Goal: Task Accomplishment & Management: Manage account settings

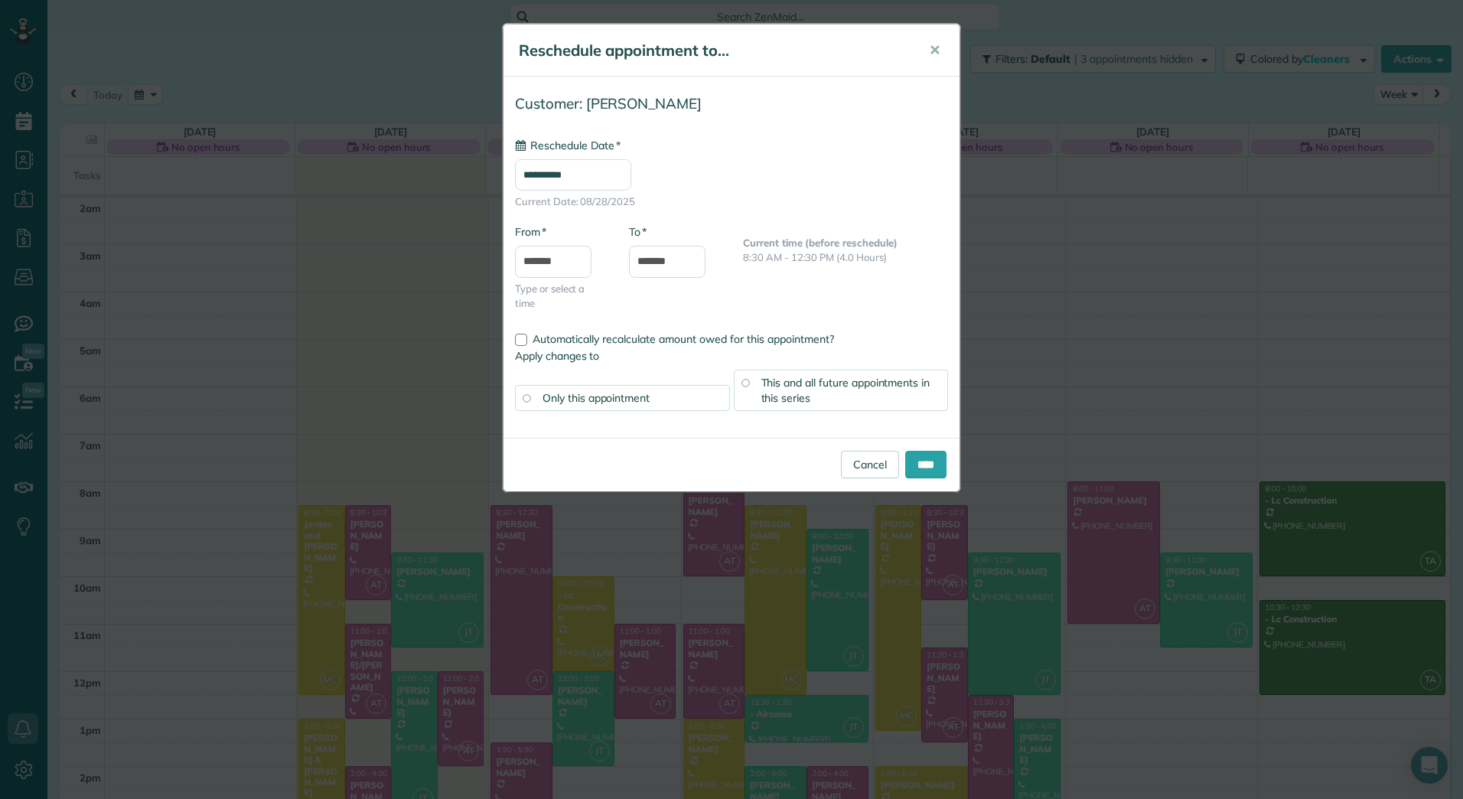
scroll to position [177, 0]
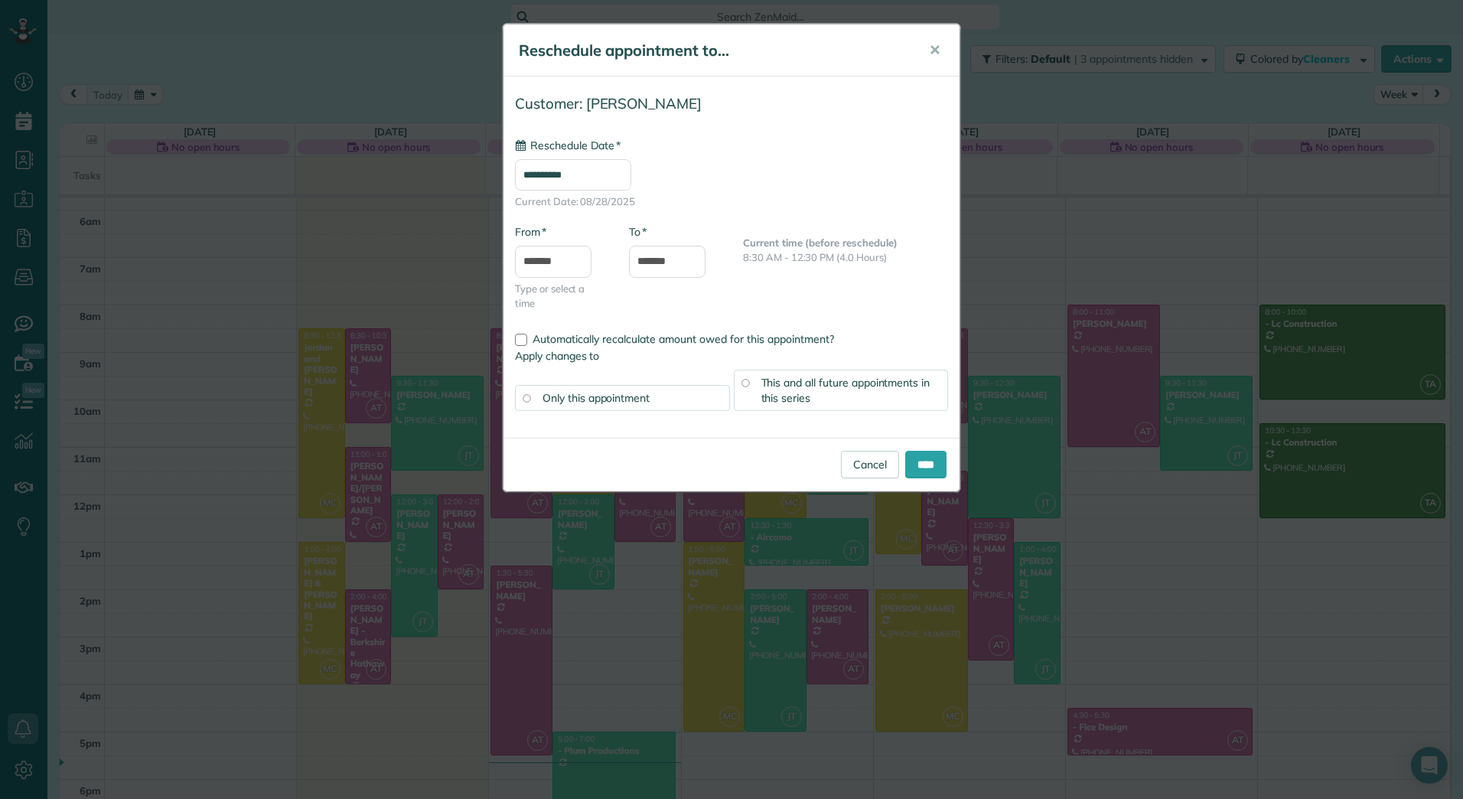
click at [221, 87] on div "**********" at bounding box center [731, 399] width 1463 height 799
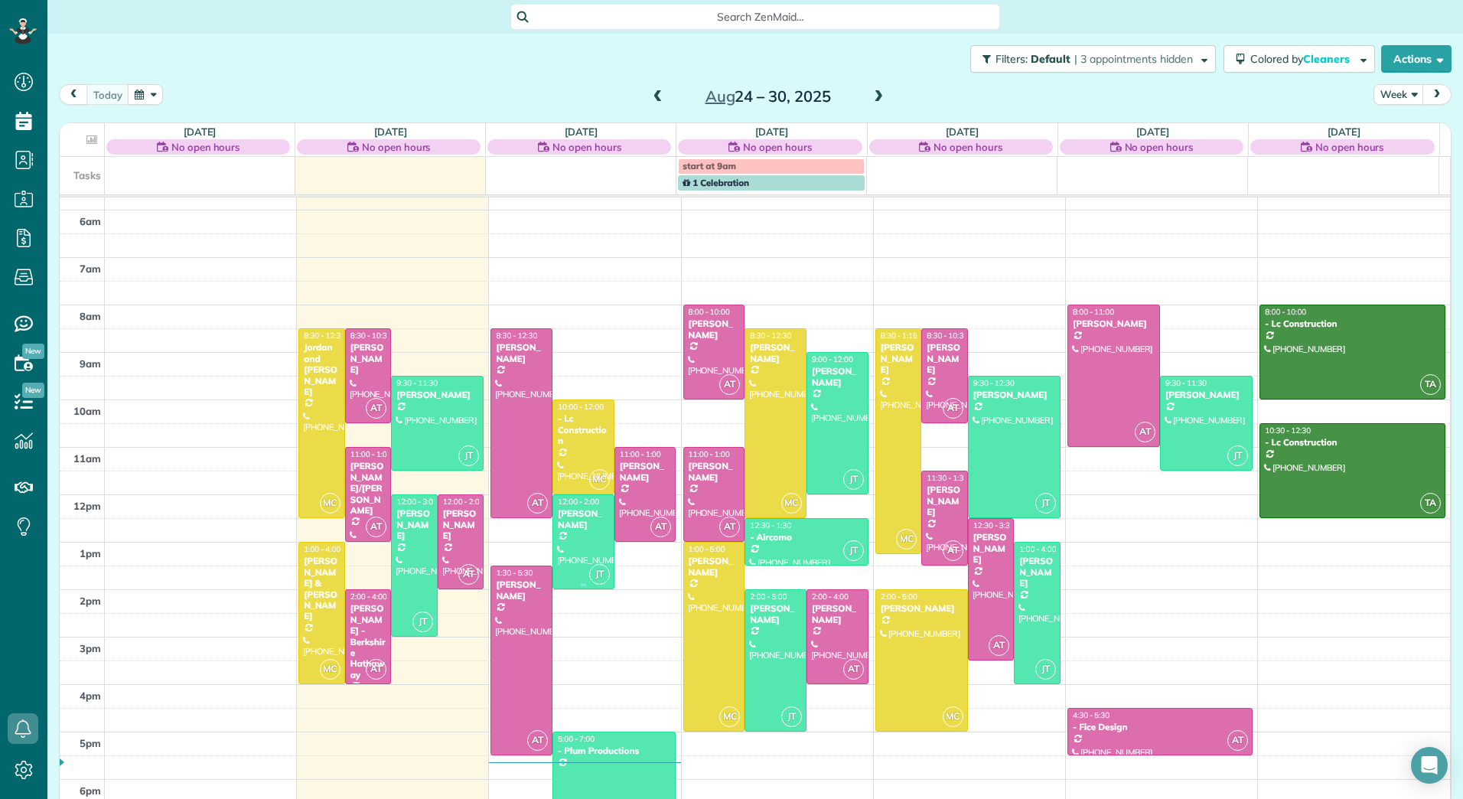
click at [563, 524] on div "[PERSON_NAME]" at bounding box center [583, 519] width 53 height 22
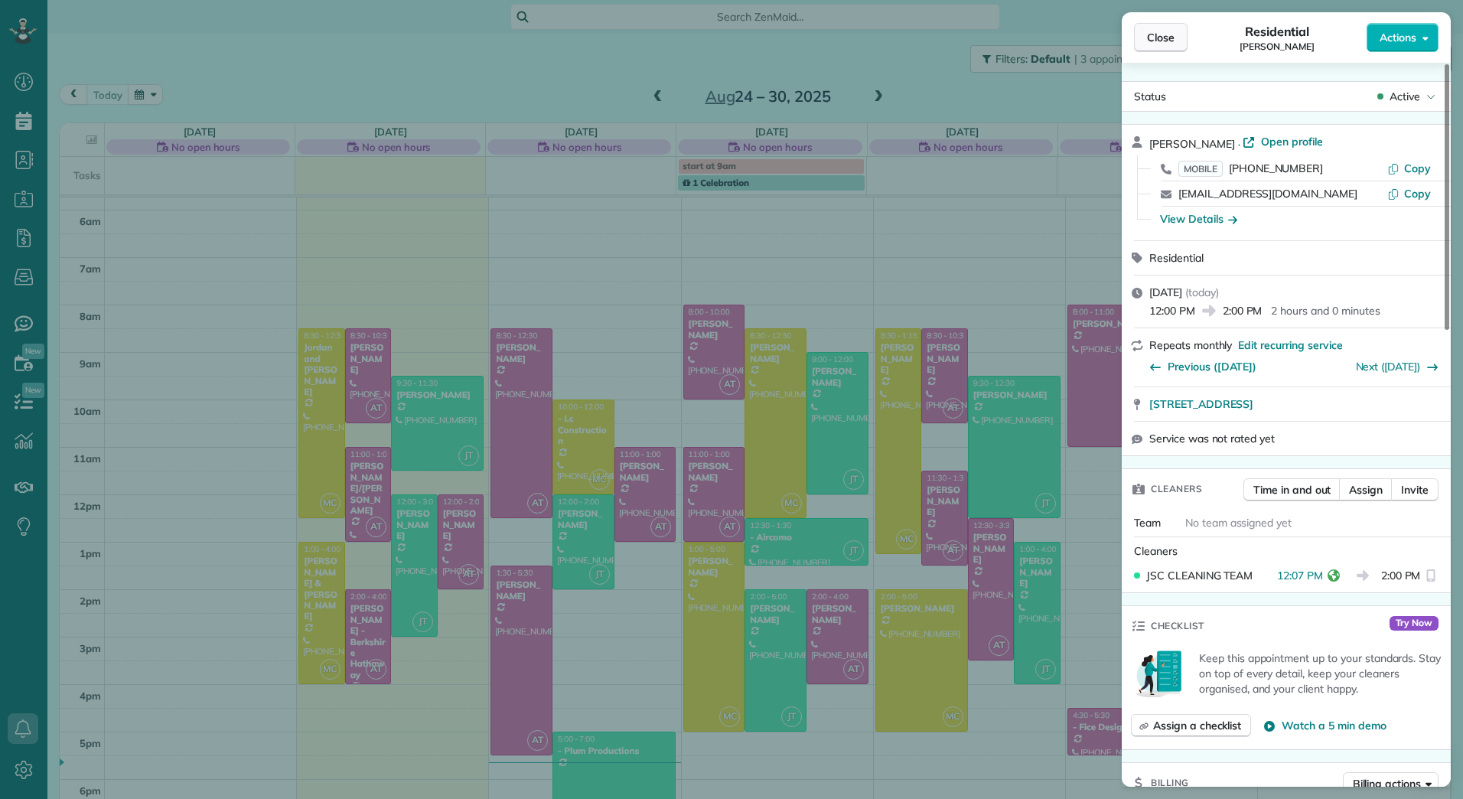
click at [1170, 28] on button "Close" at bounding box center [1161, 37] width 54 height 29
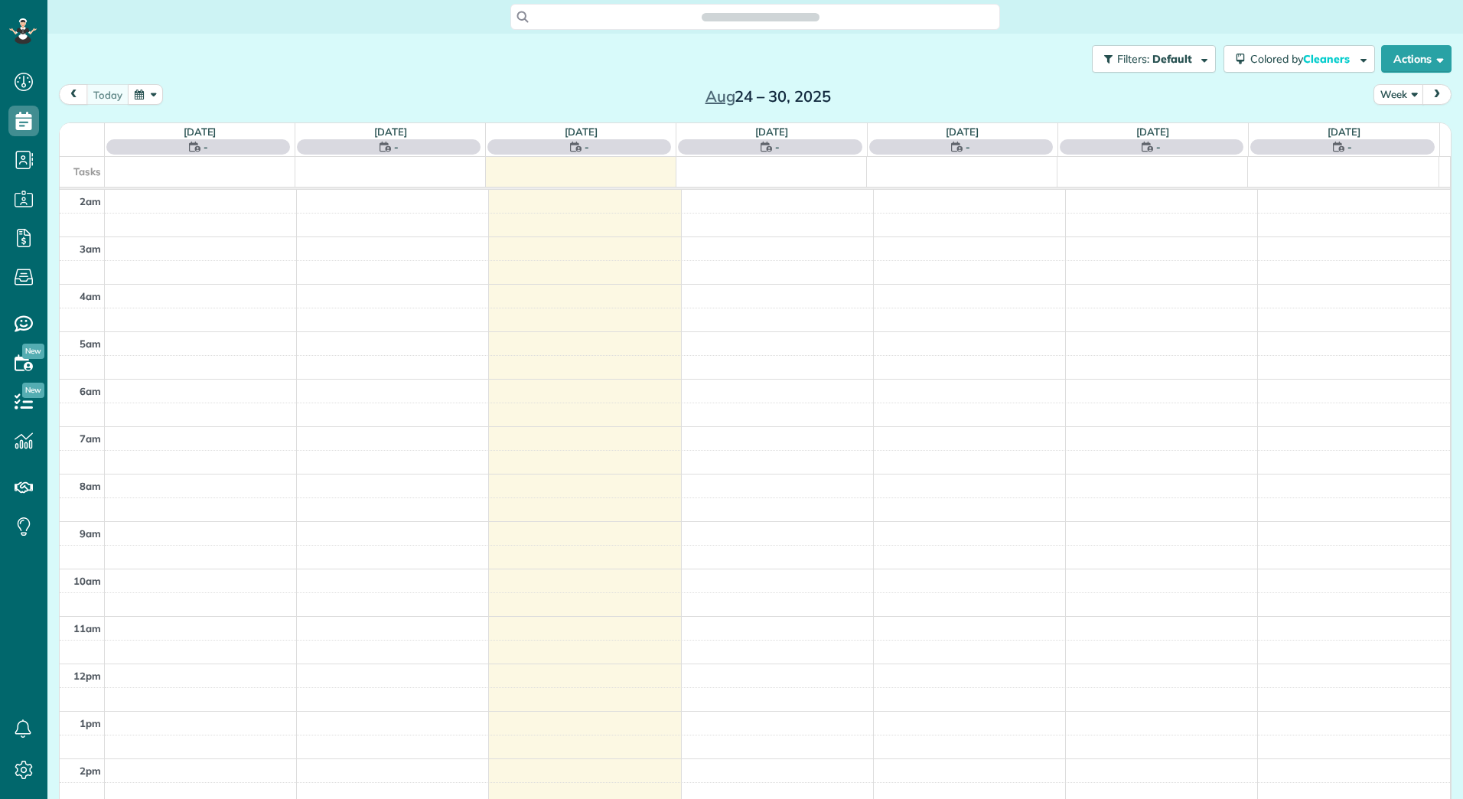
scroll to position [177, 0]
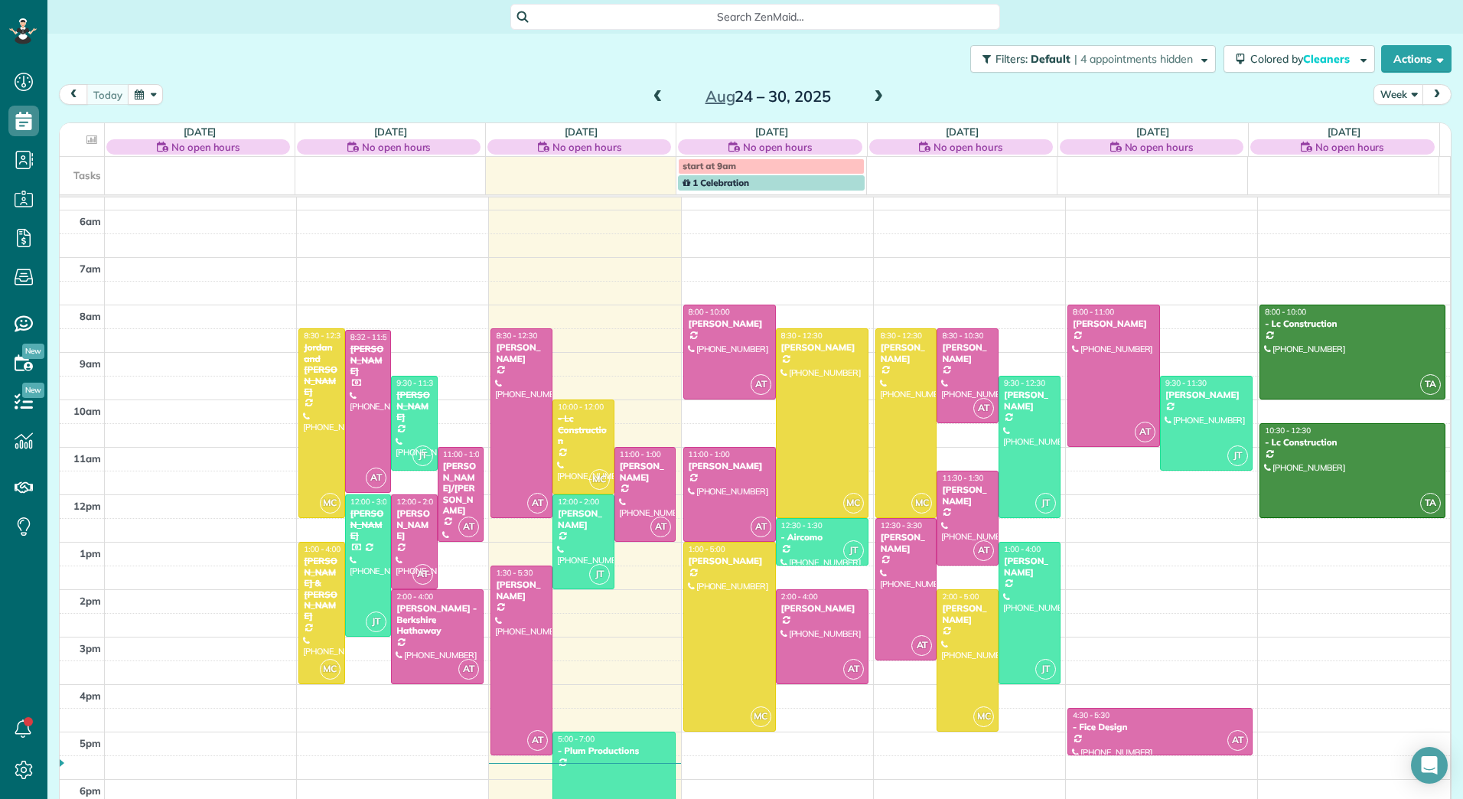
click at [875, 91] on span at bounding box center [878, 97] width 17 height 14
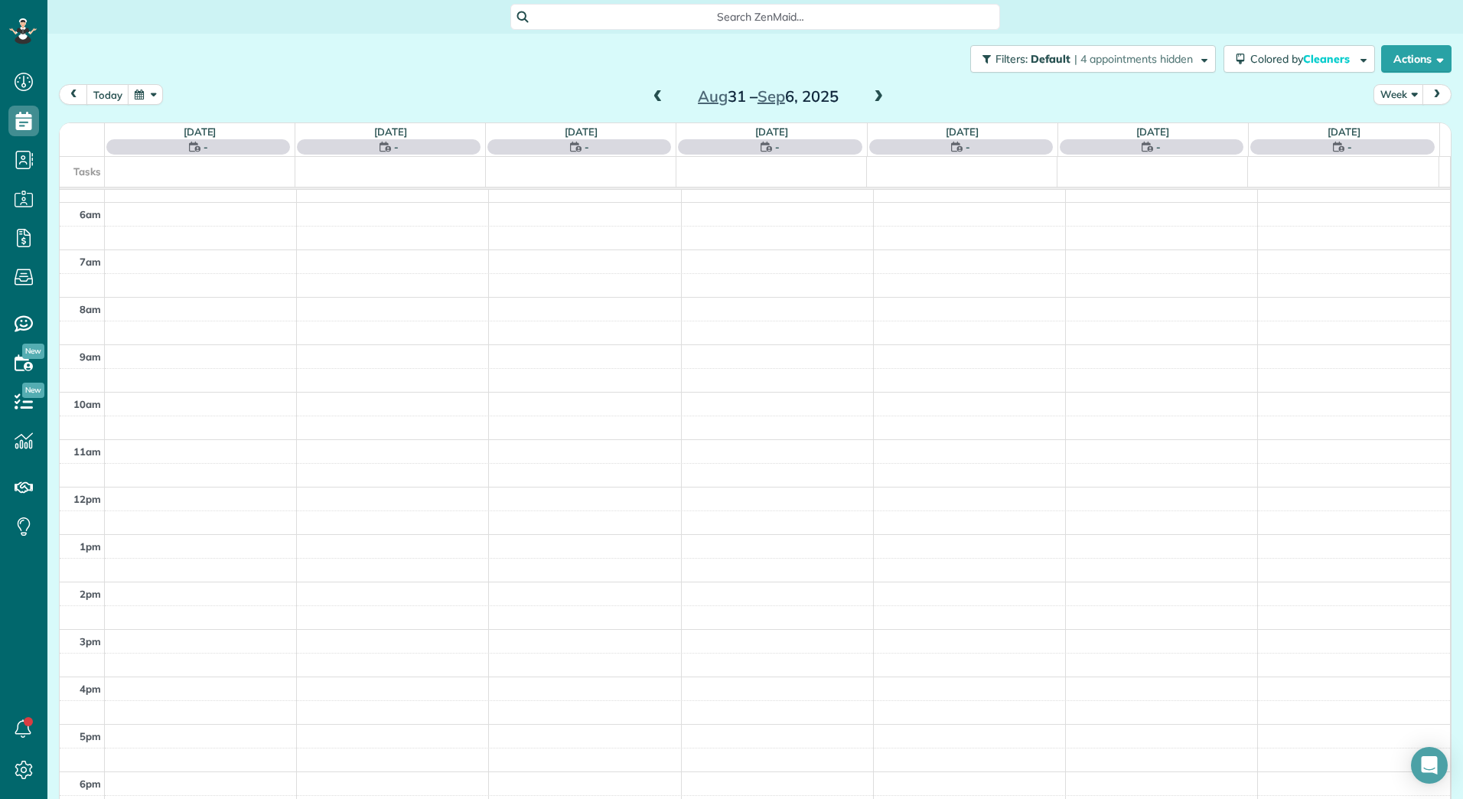
click at [875, 91] on span at bounding box center [878, 97] width 17 height 14
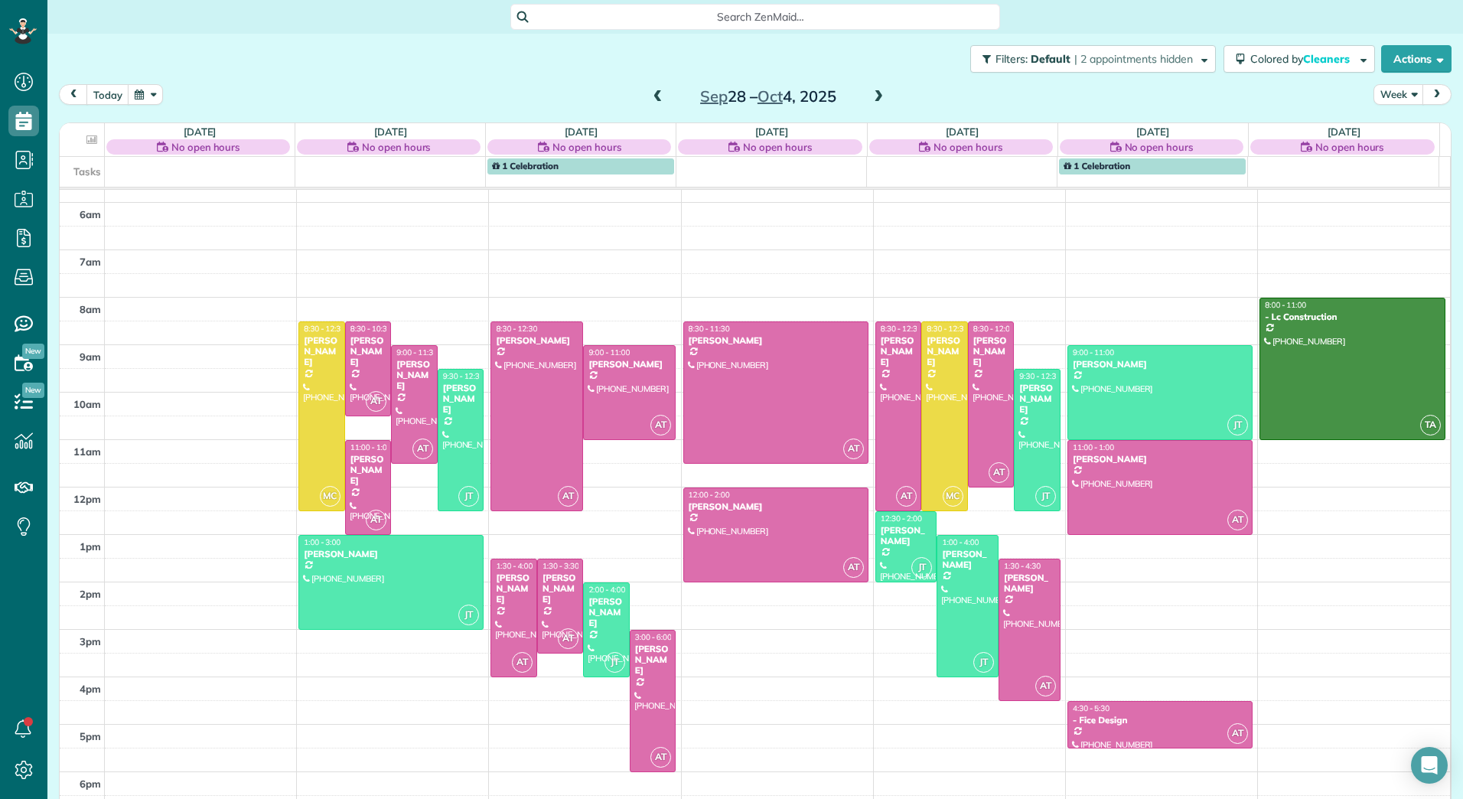
click at [875, 91] on span at bounding box center [878, 97] width 17 height 14
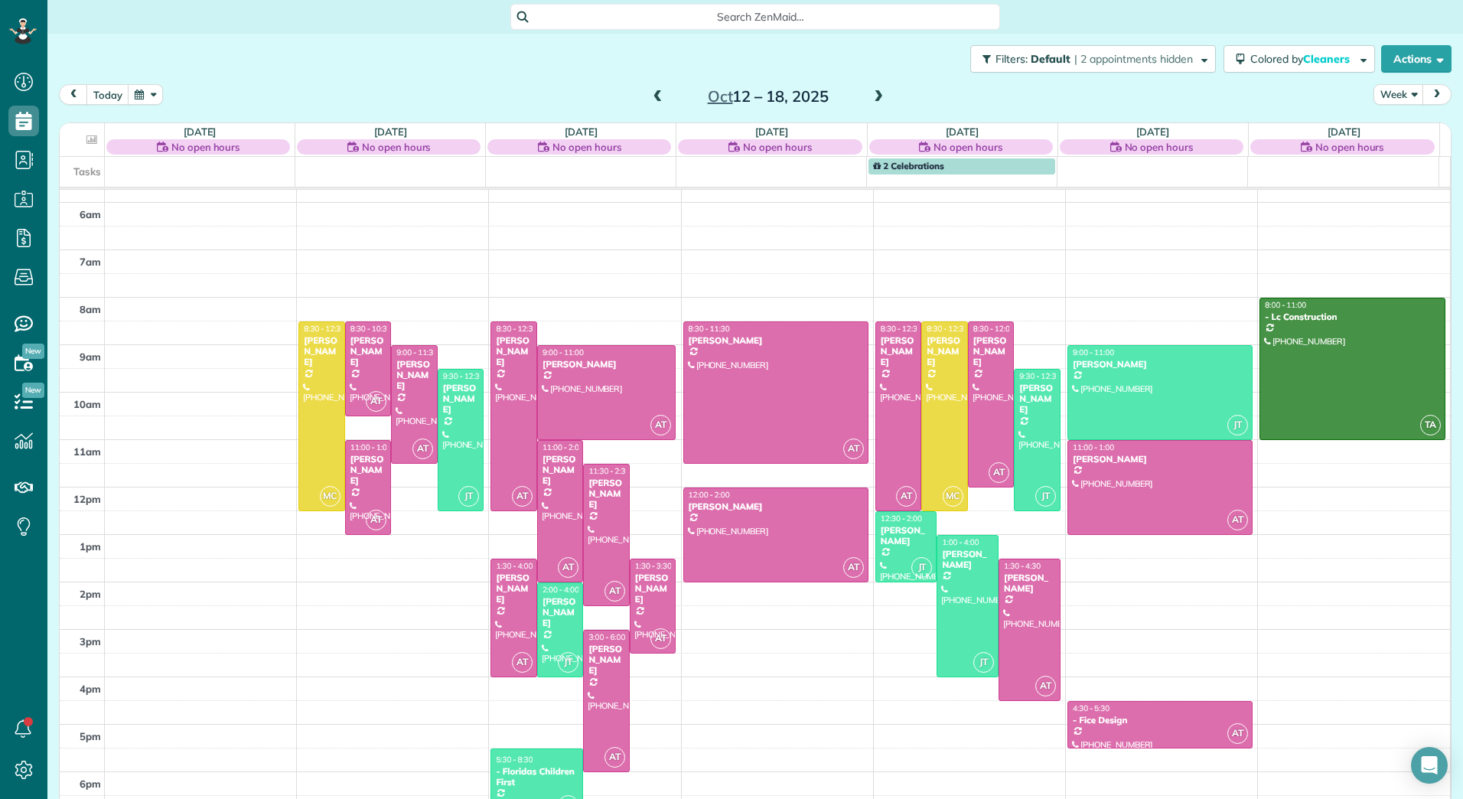
click at [875, 92] on span at bounding box center [878, 97] width 17 height 14
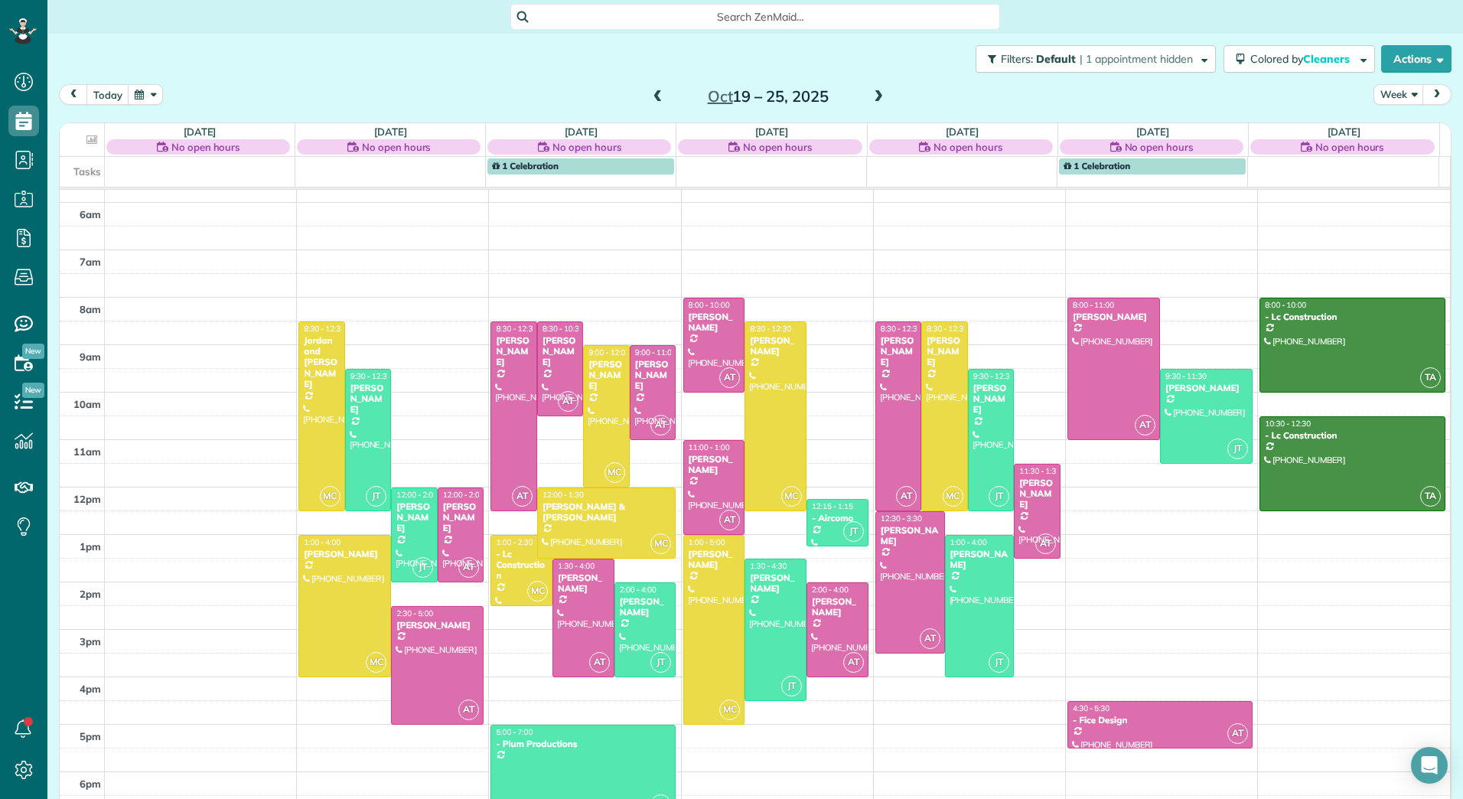
click at [650, 98] on span at bounding box center [658, 97] width 17 height 14
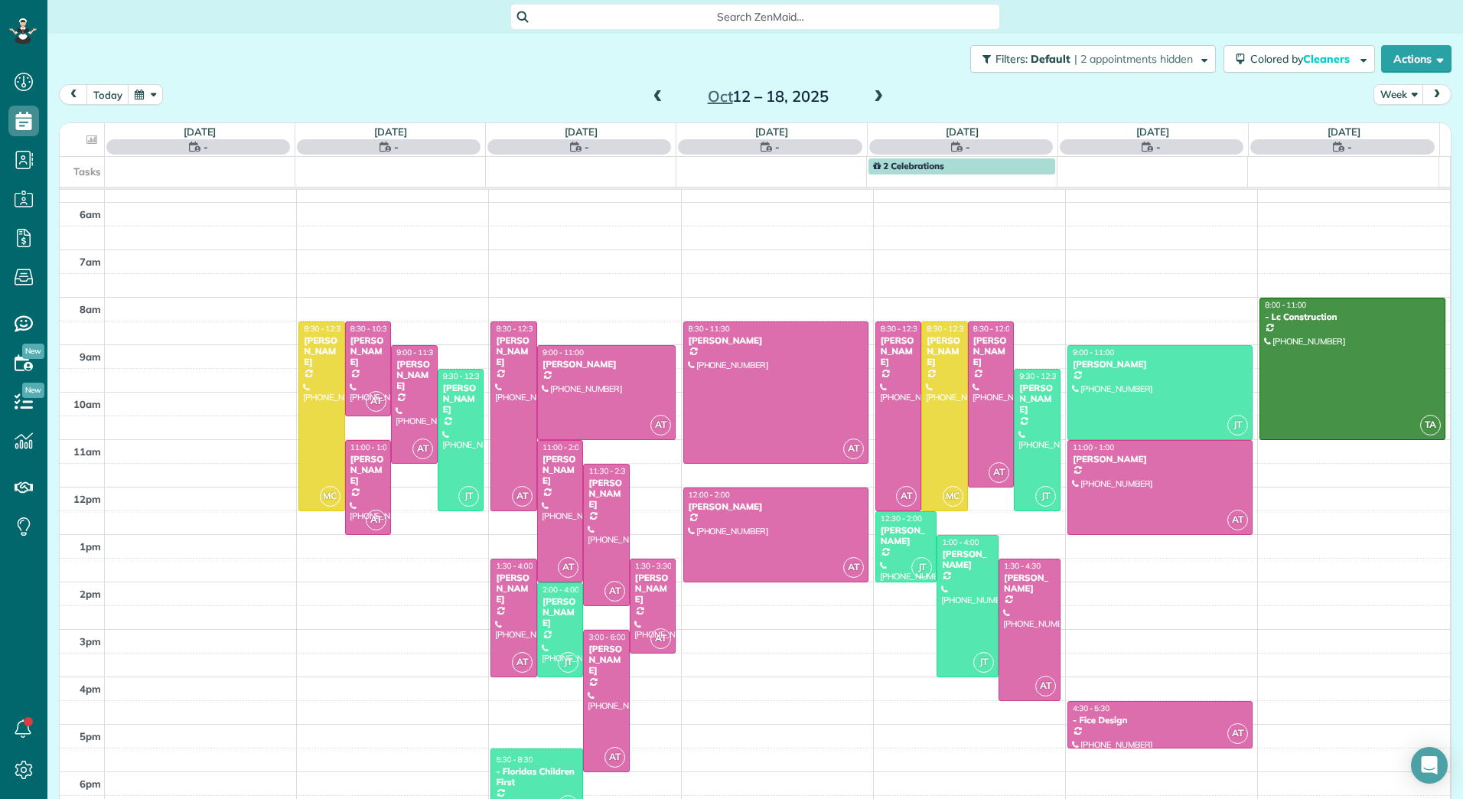
click at [650, 98] on span at bounding box center [658, 97] width 17 height 14
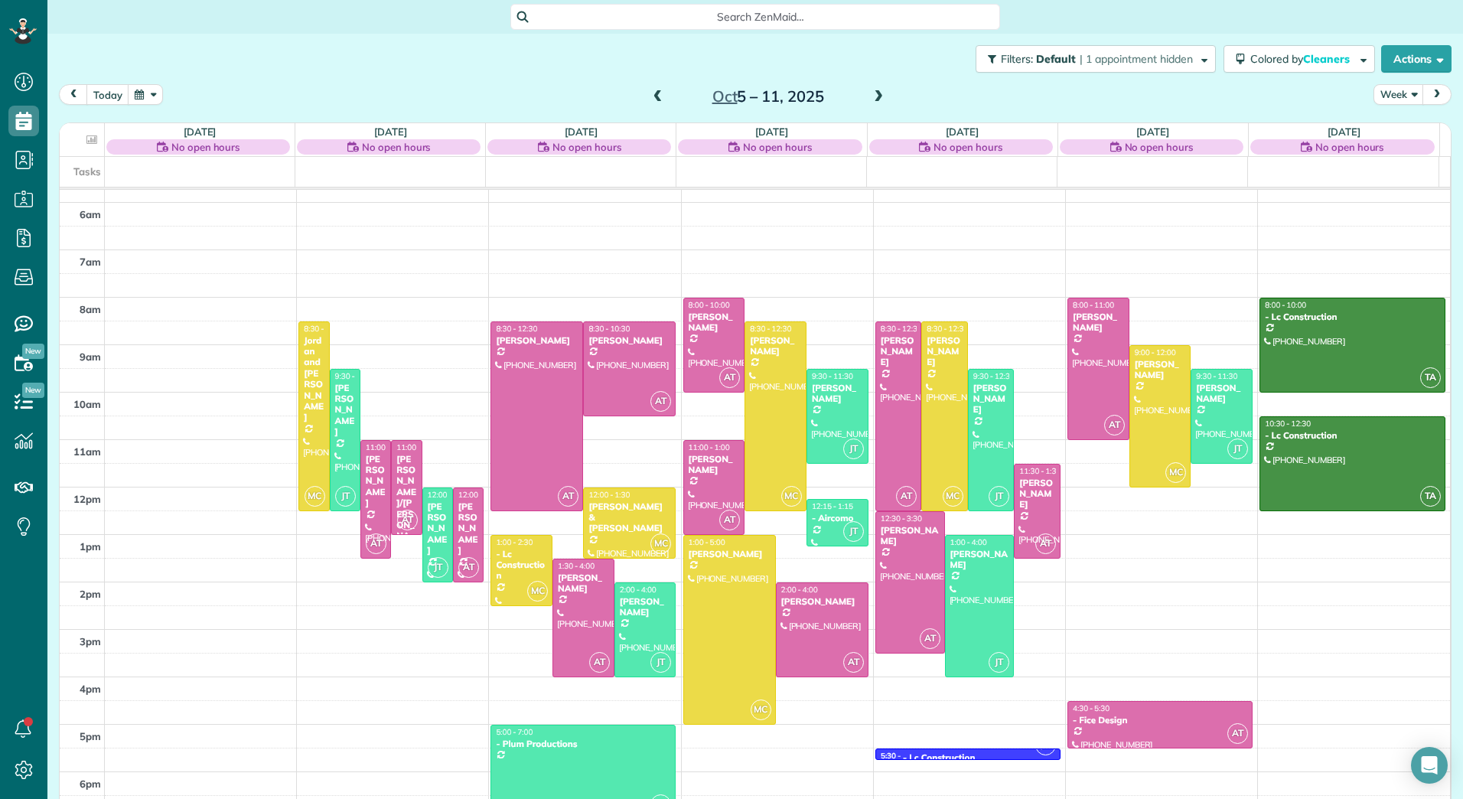
click at [870, 90] on span at bounding box center [878, 97] width 17 height 23
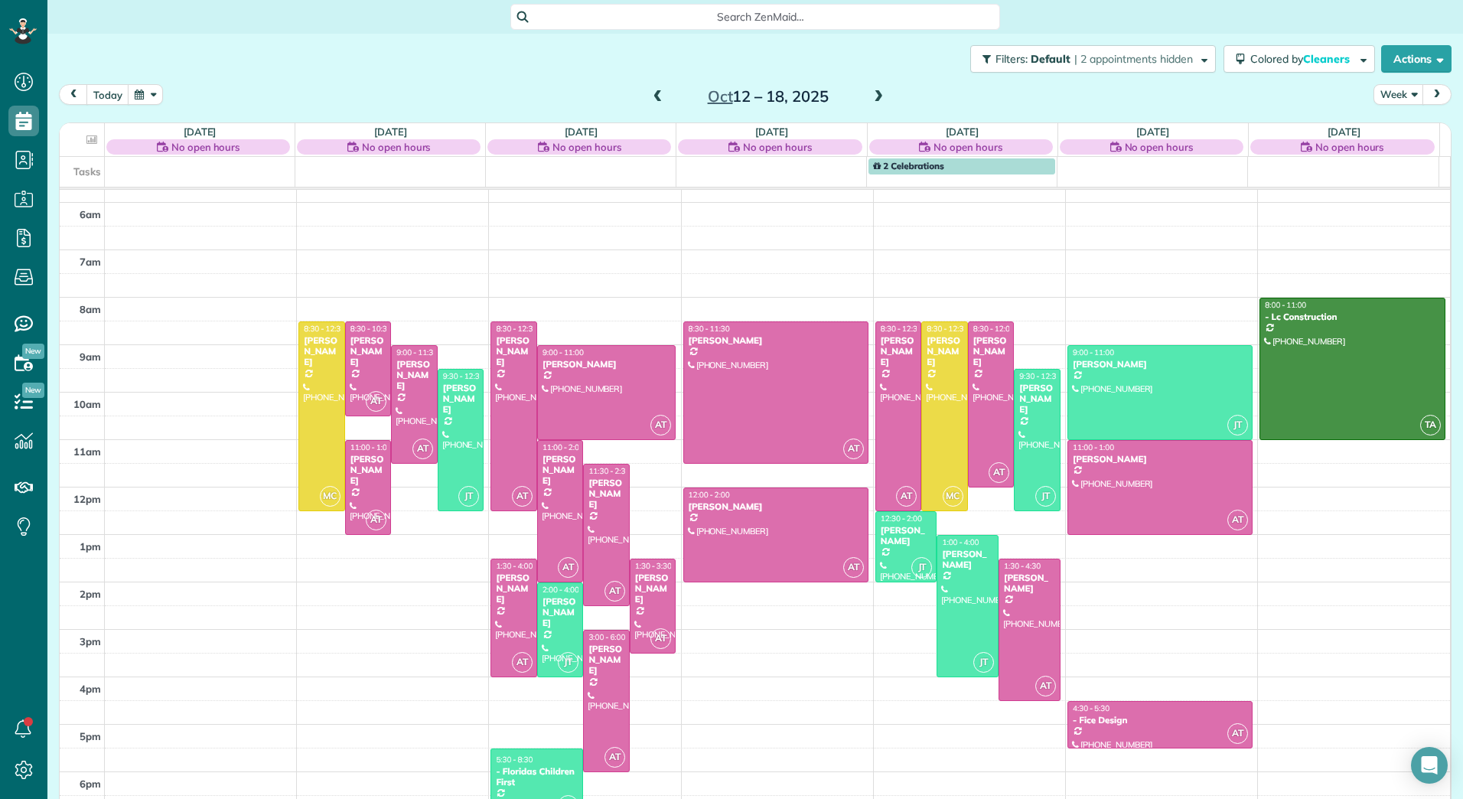
click at [656, 88] on span at bounding box center [658, 97] width 17 height 23
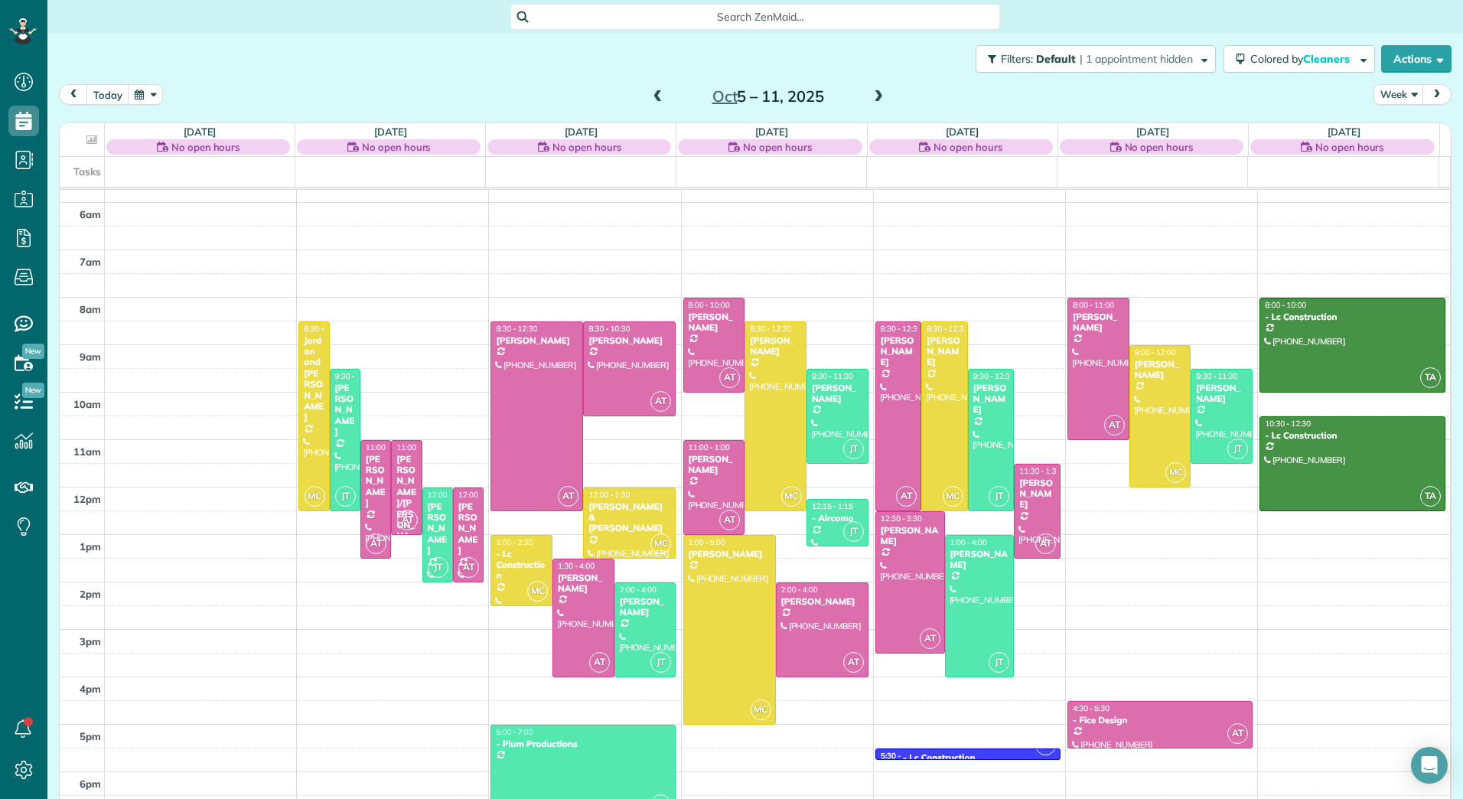
click at [875, 96] on span at bounding box center [878, 97] width 17 height 14
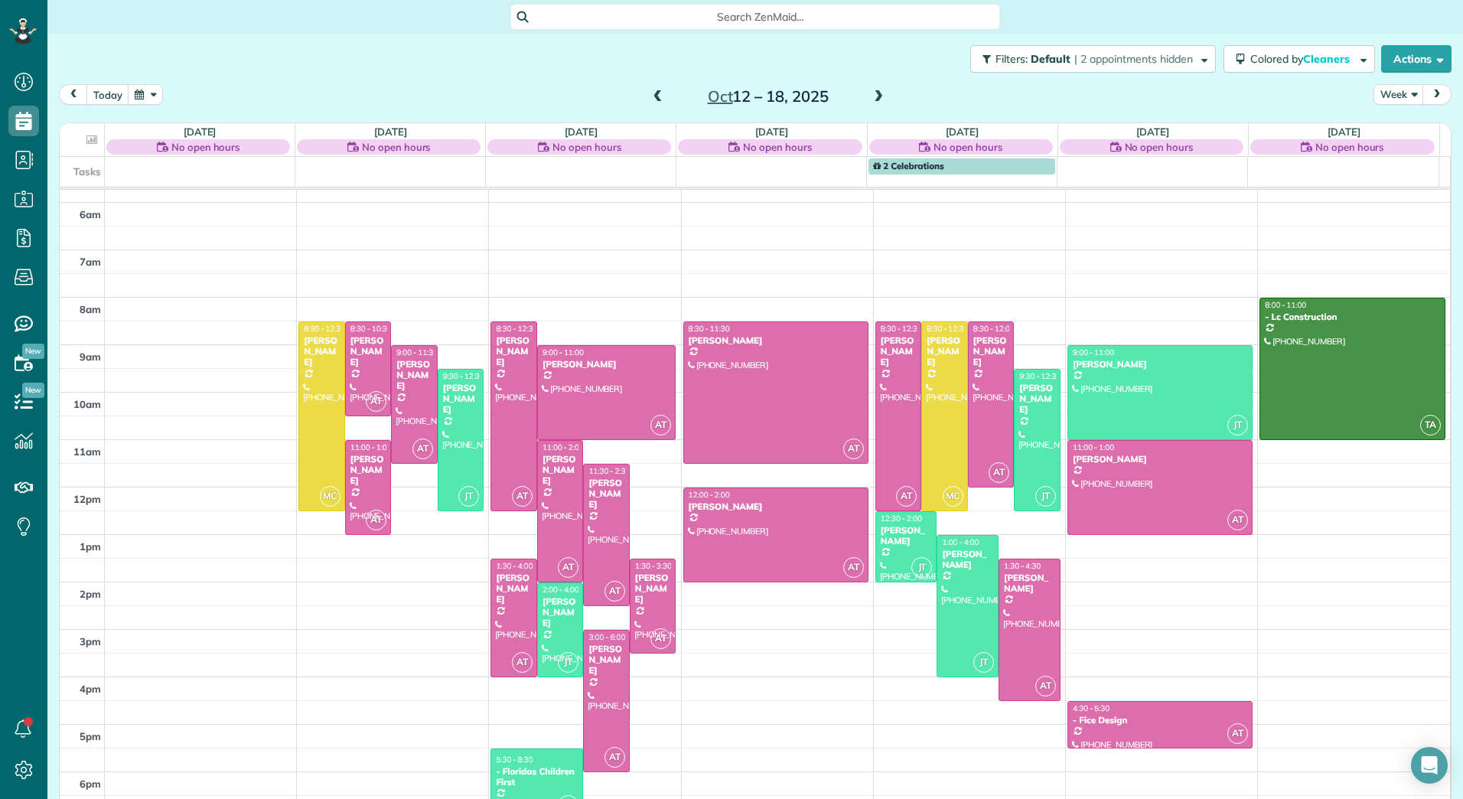
click at [875, 100] on span at bounding box center [878, 97] width 17 height 14
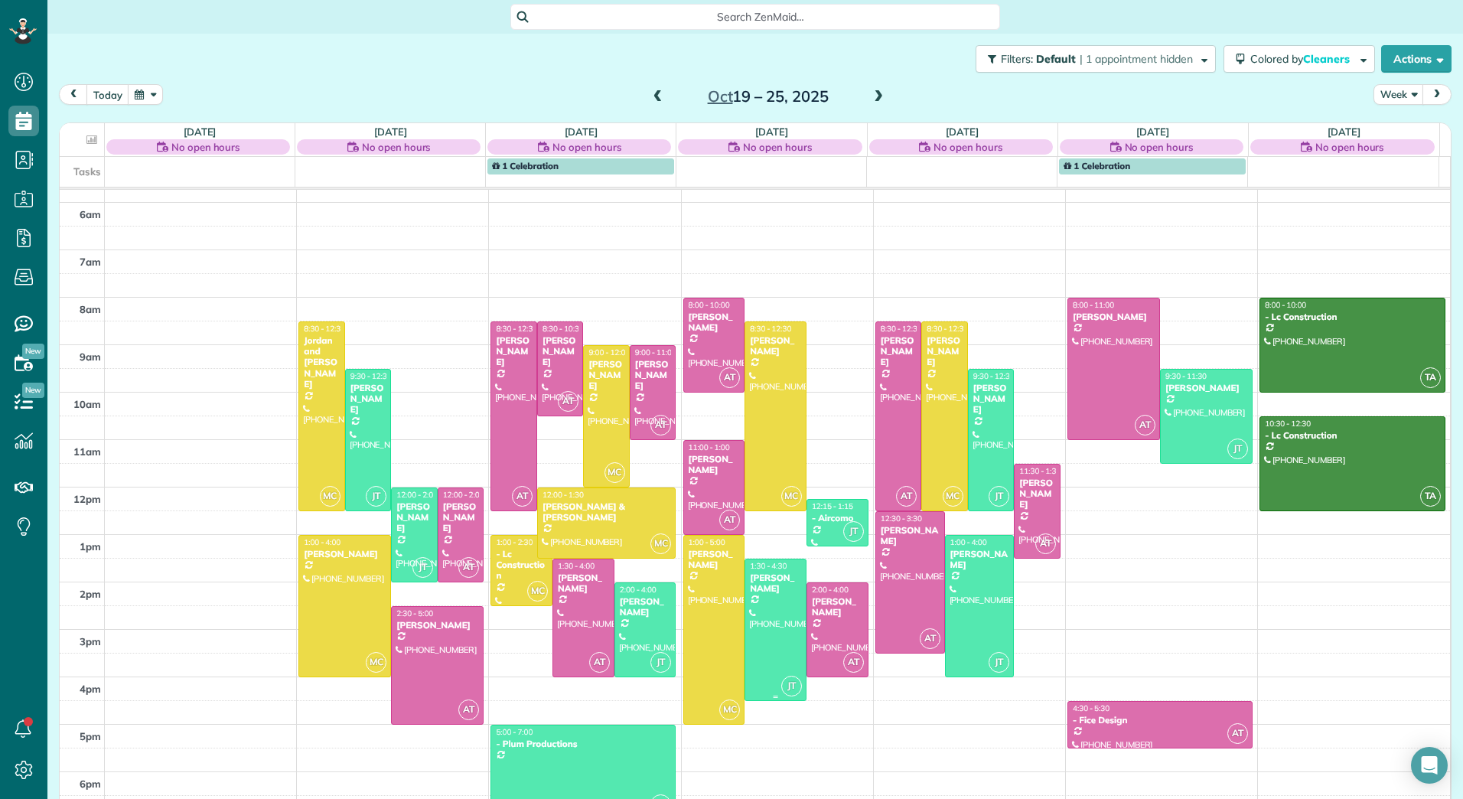
click at [751, 612] on div at bounding box center [775, 629] width 60 height 141
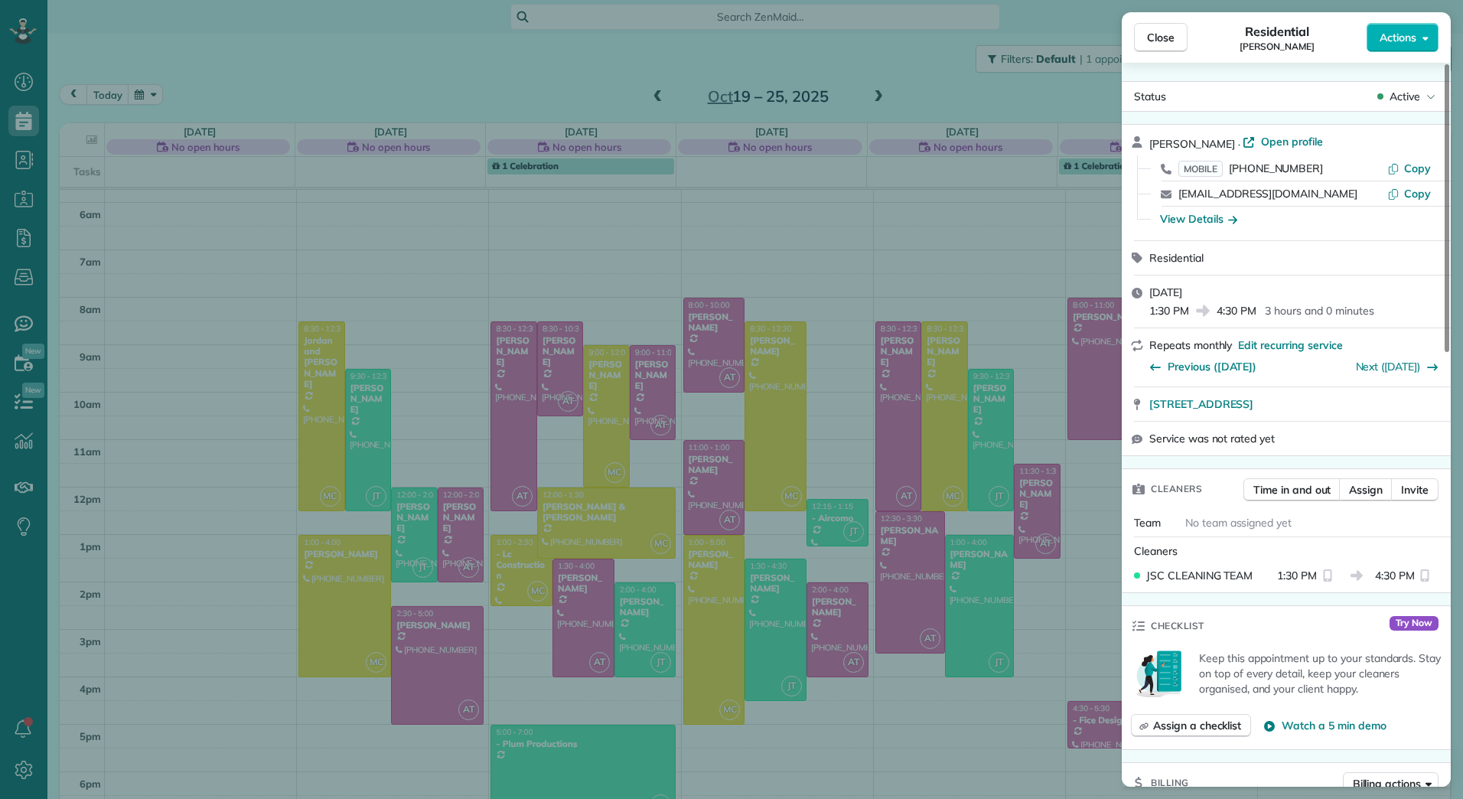
click at [1432, 21] on div "Close Residential Lesley Marlo Actions" at bounding box center [1286, 37] width 329 height 51
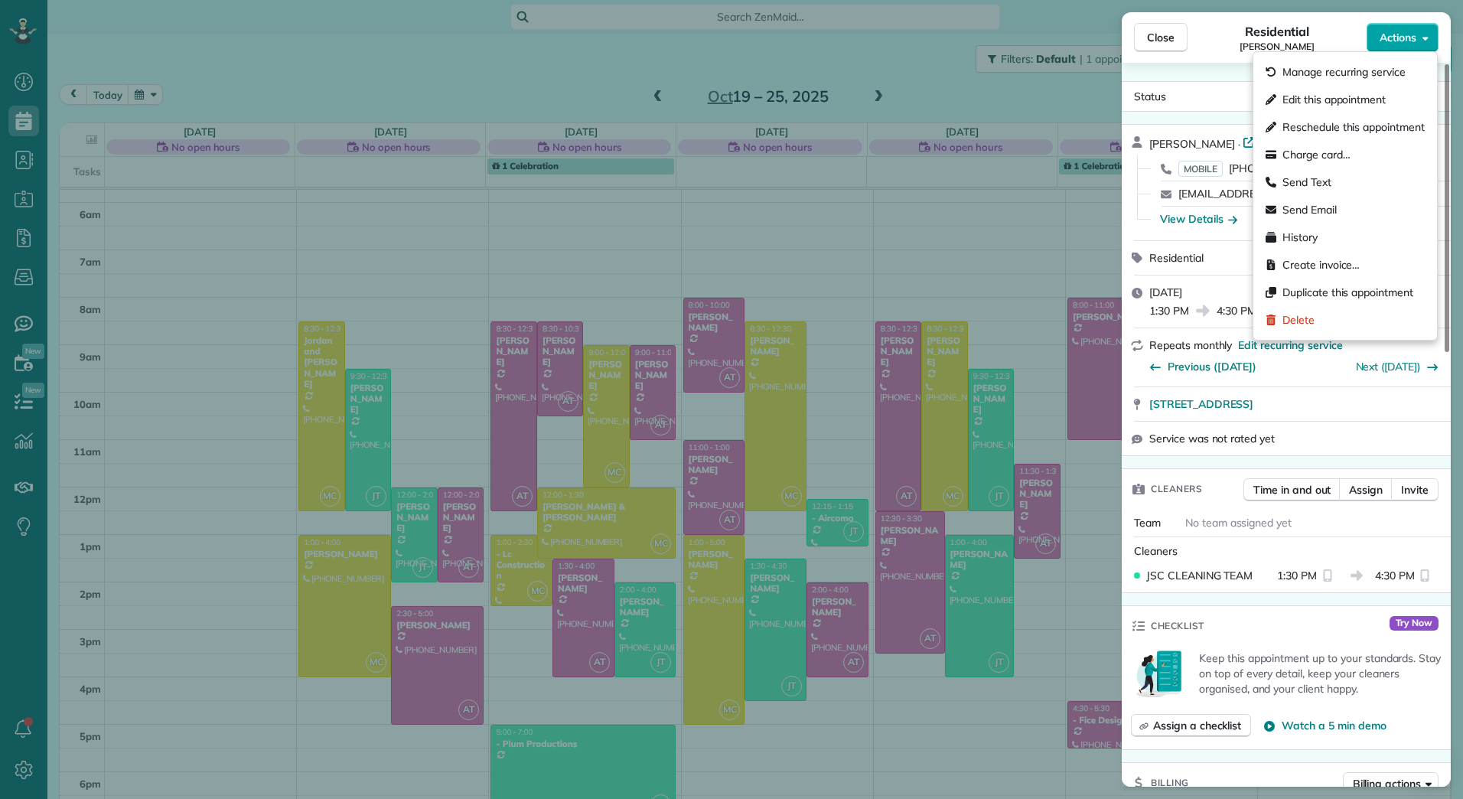
click at [1416, 36] on span "Actions" at bounding box center [1398, 37] width 37 height 15
click at [1322, 65] on span "Manage recurring service" at bounding box center [1343, 71] width 123 height 15
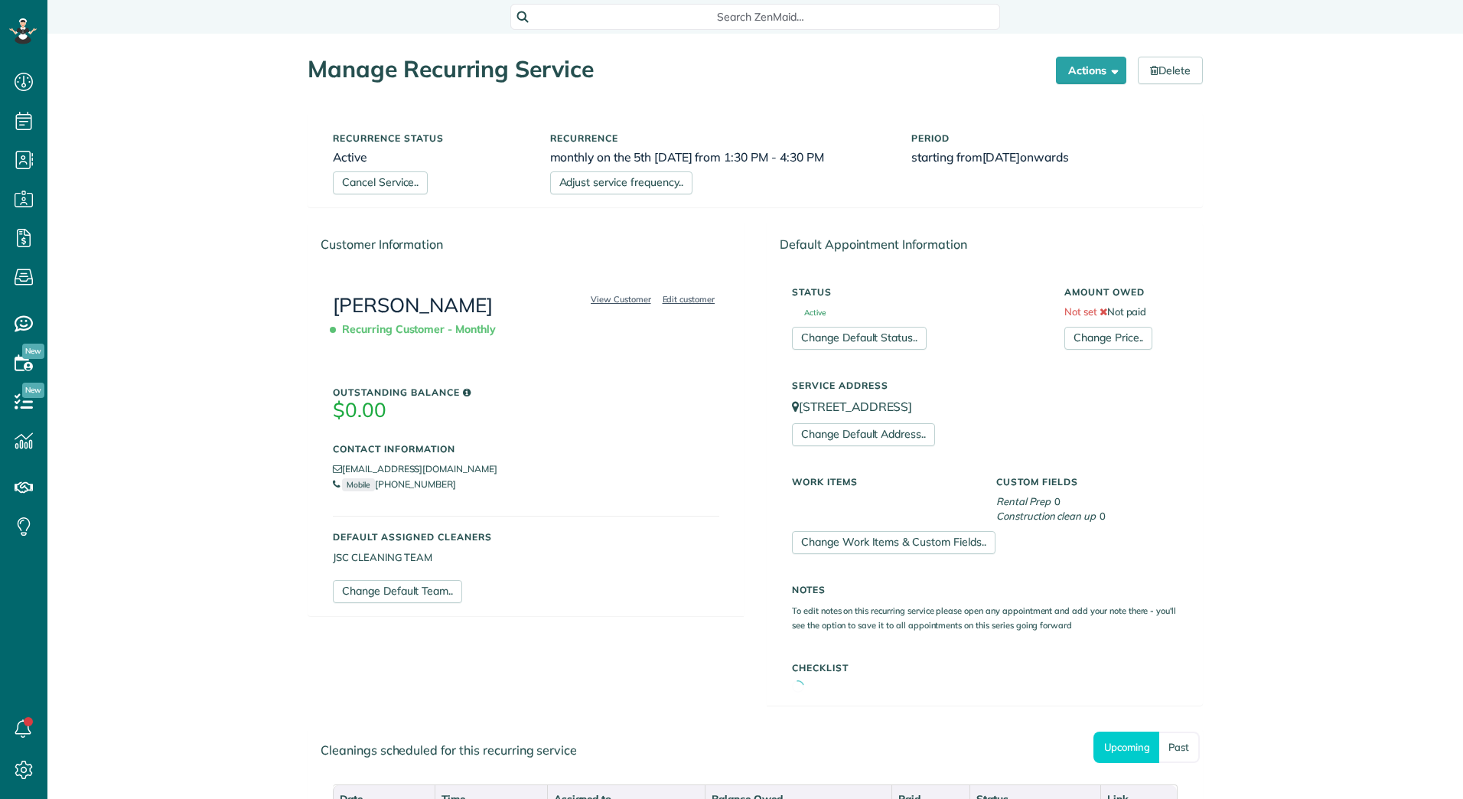
scroll to position [7, 7]
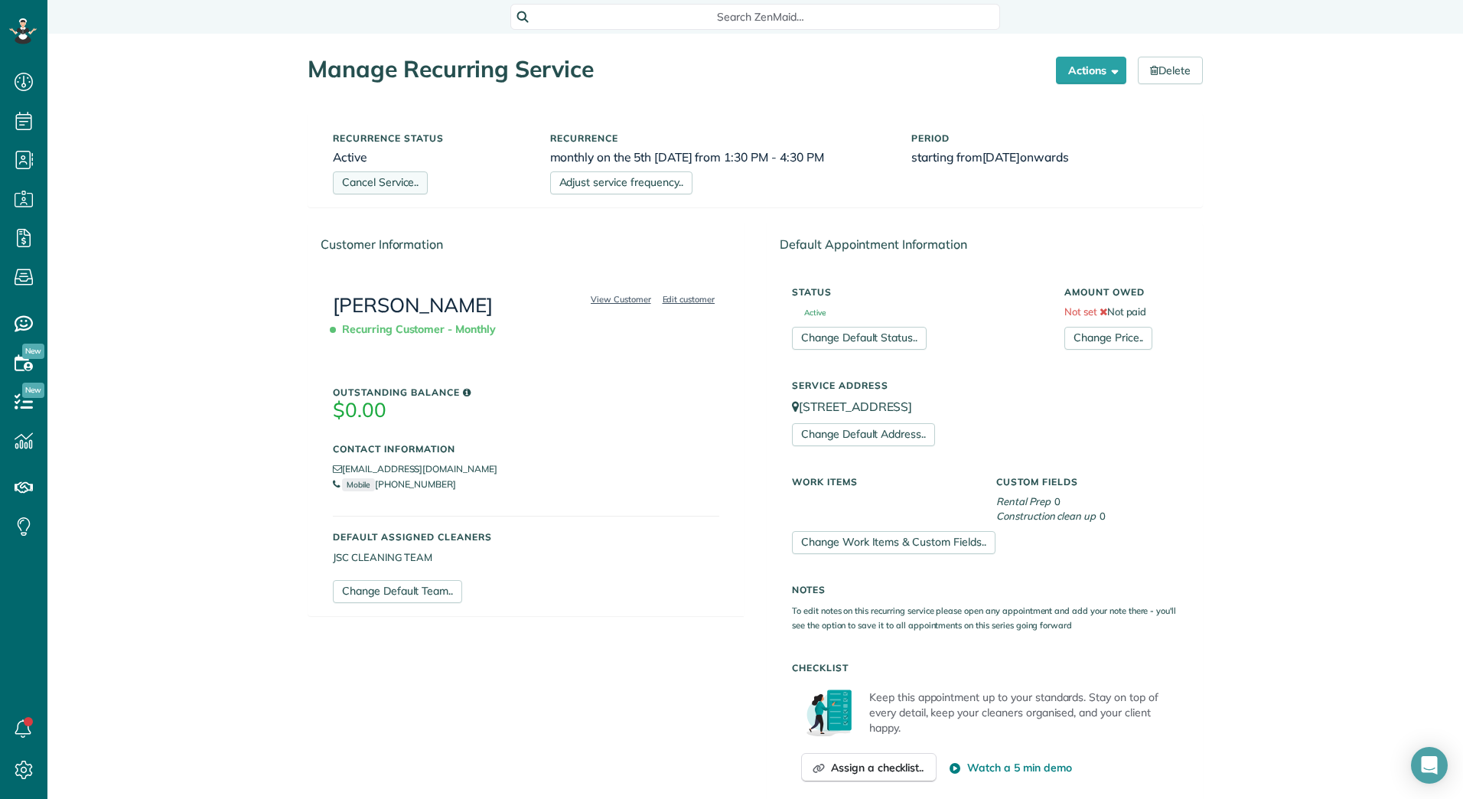
click at [412, 181] on link "Cancel Service.." at bounding box center [380, 182] width 95 height 23
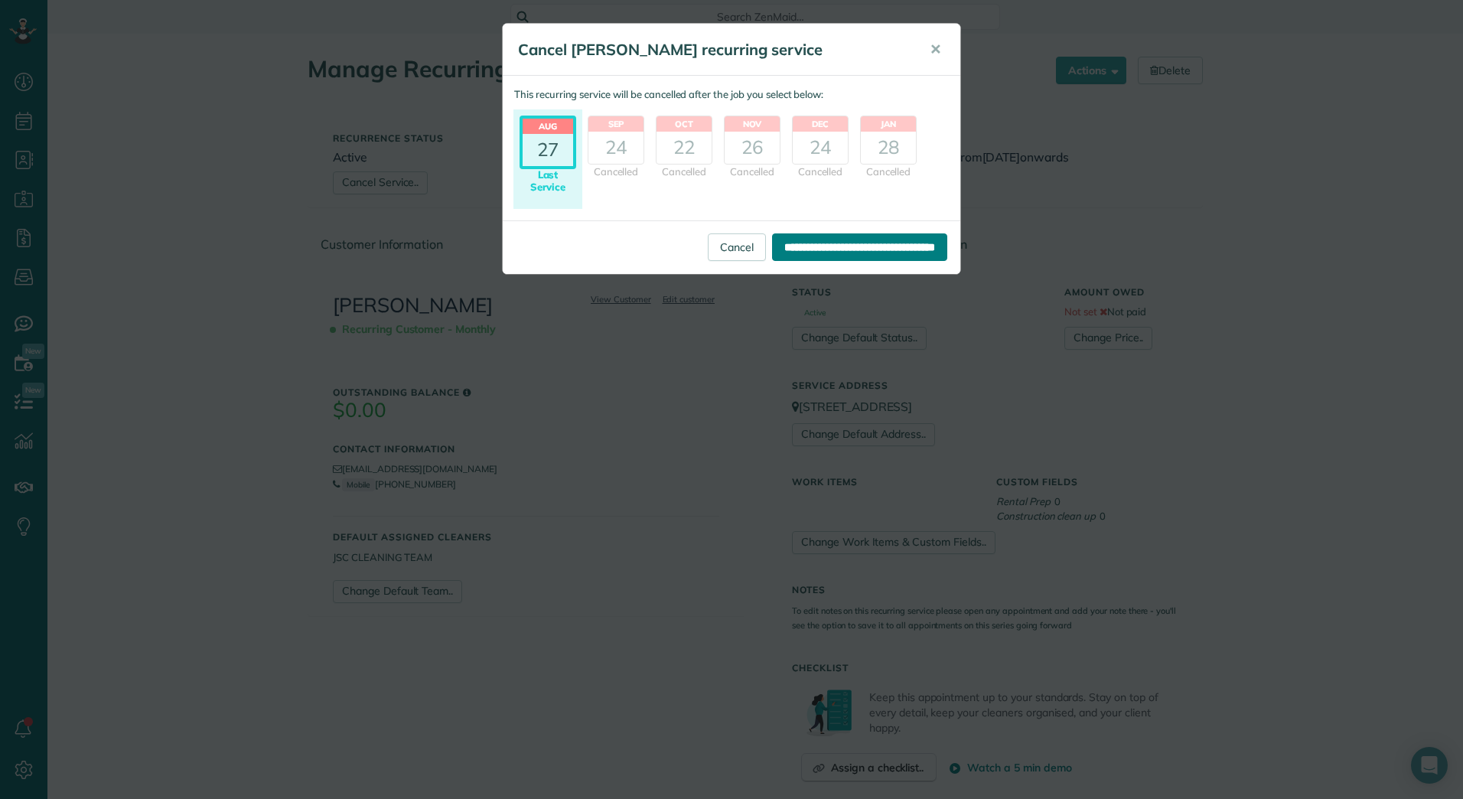
click at [787, 248] on input "**********" at bounding box center [859, 247] width 175 height 28
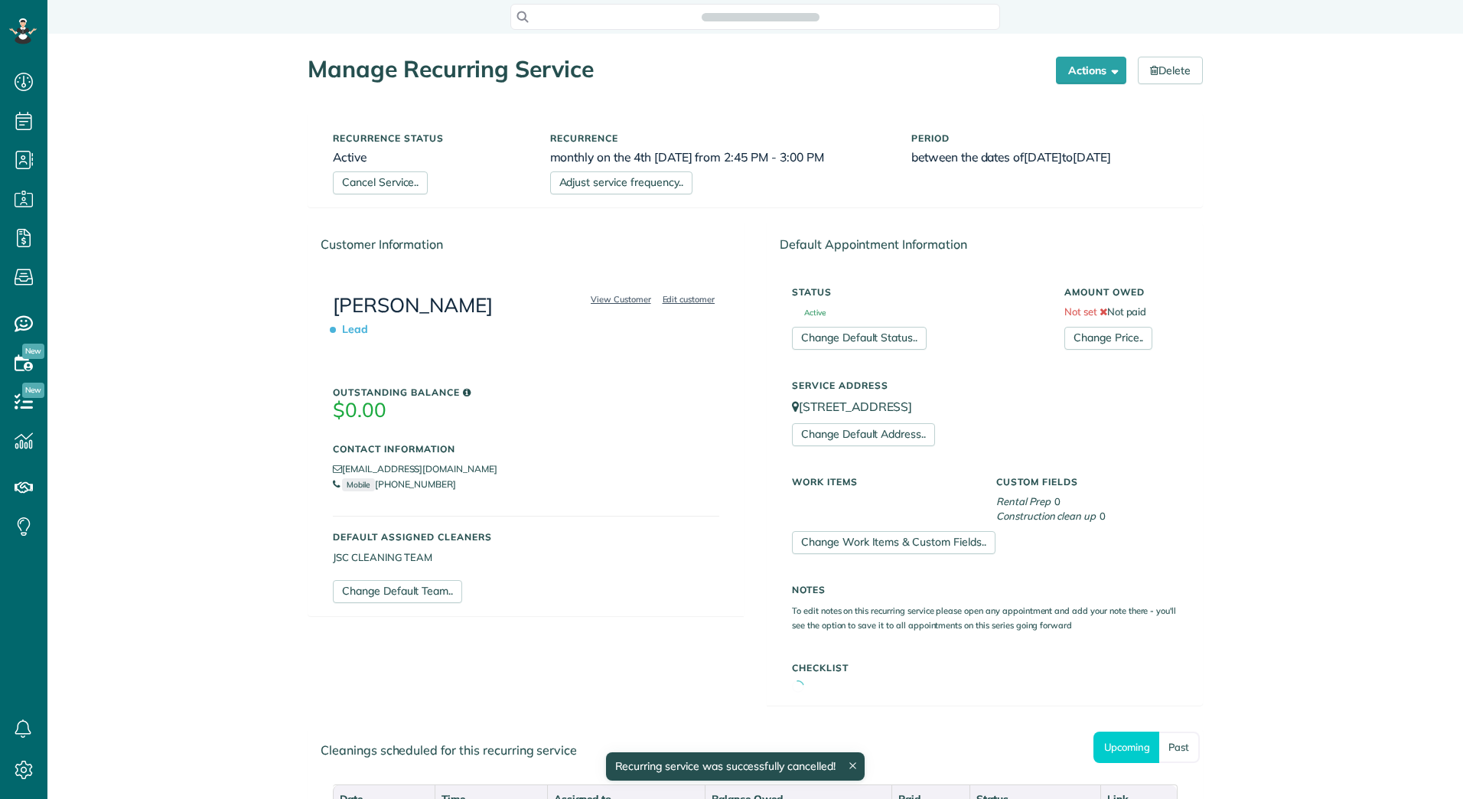
scroll to position [799, 47]
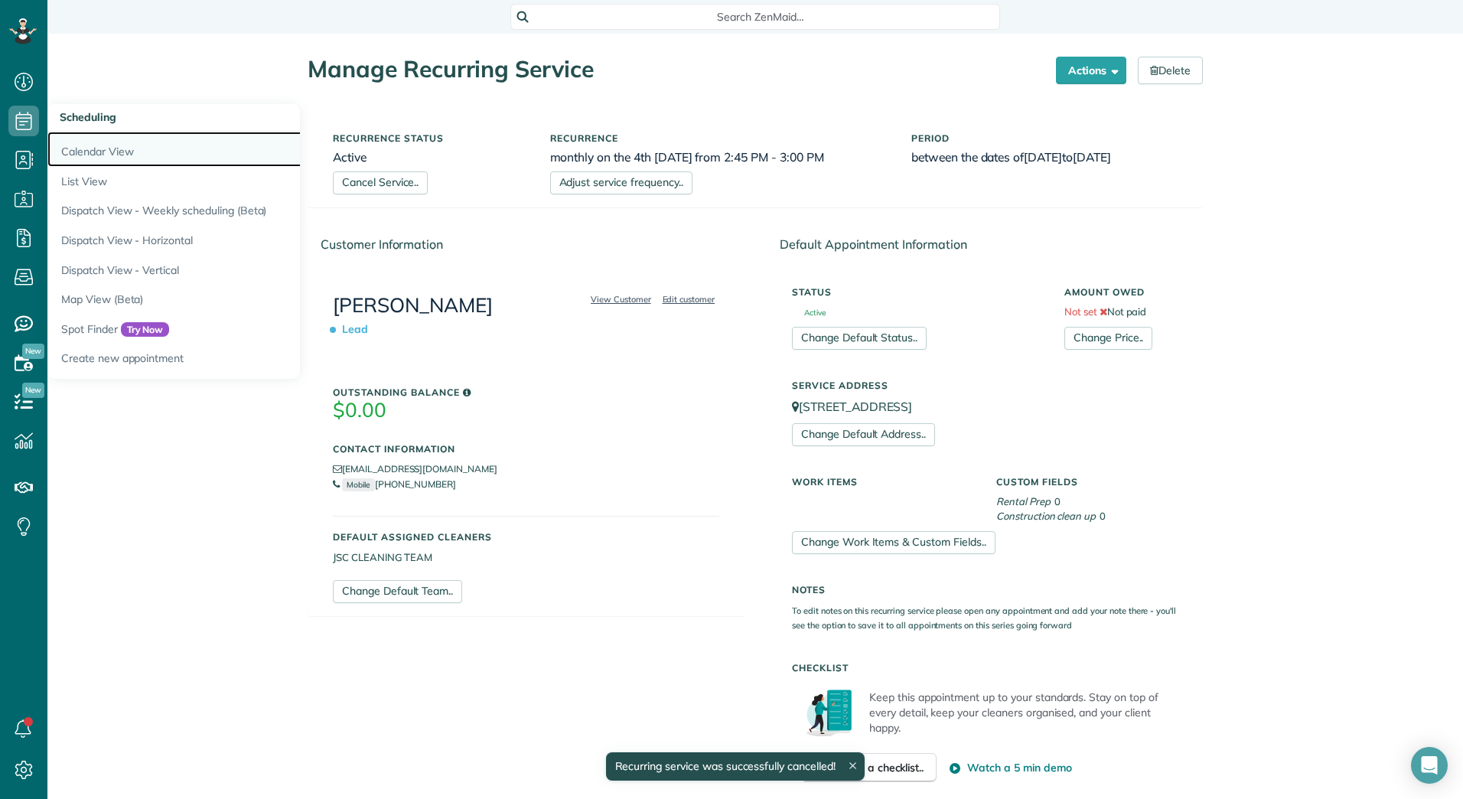
click at [125, 144] on link "Calendar View" at bounding box center [238, 149] width 383 height 35
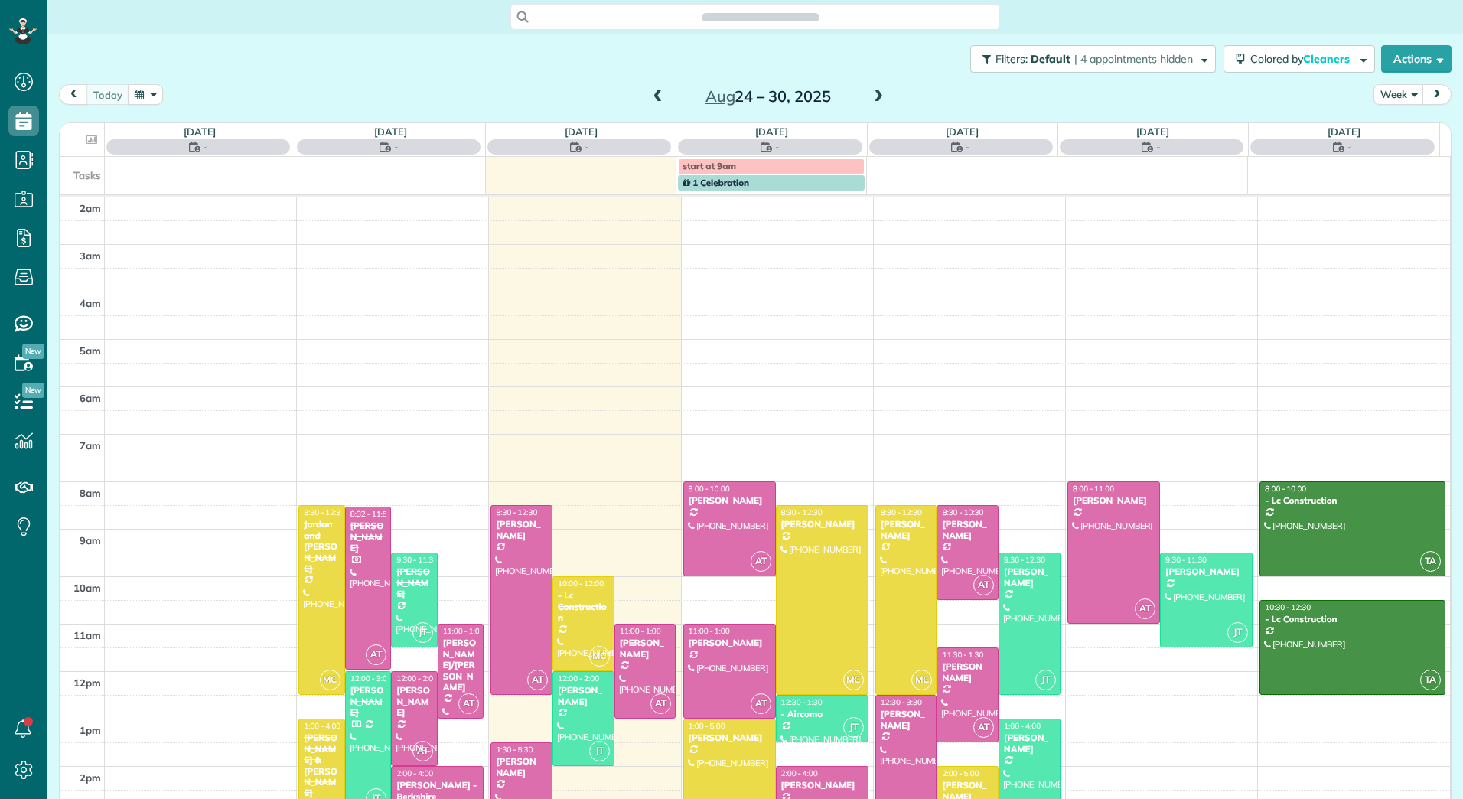
scroll to position [177, 0]
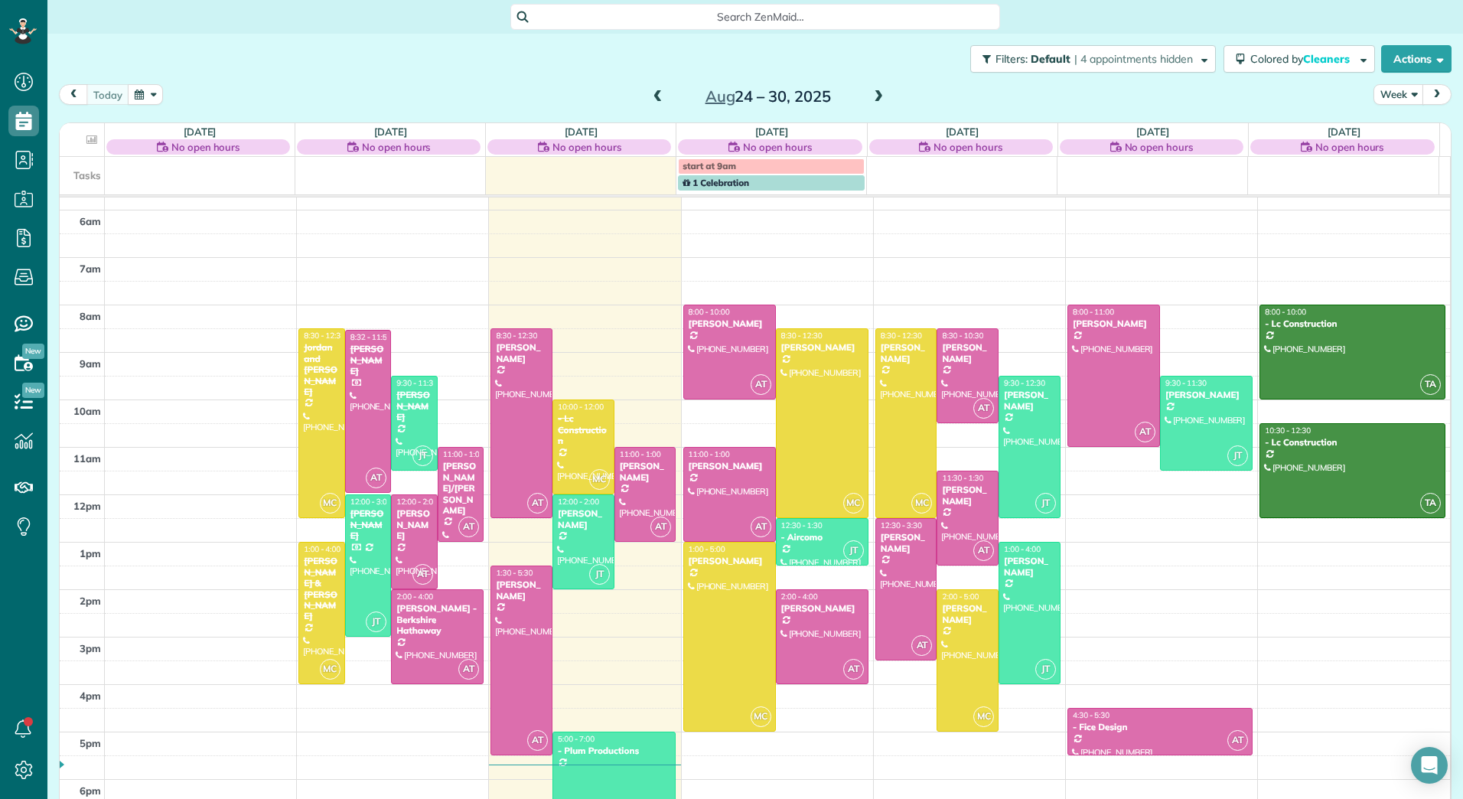
click at [875, 97] on span at bounding box center [878, 97] width 17 height 14
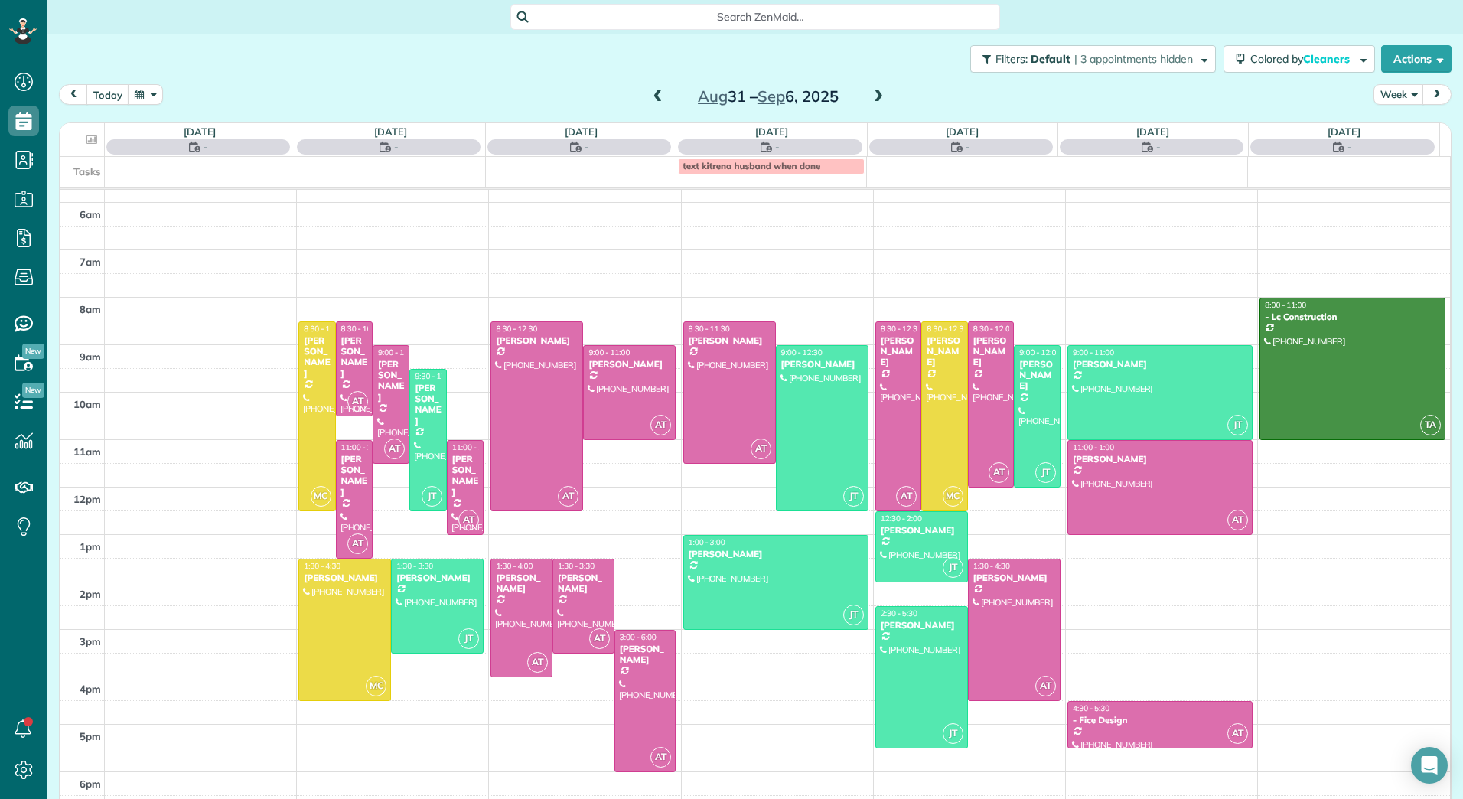
click at [875, 97] on span at bounding box center [878, 97] width 17 height 14
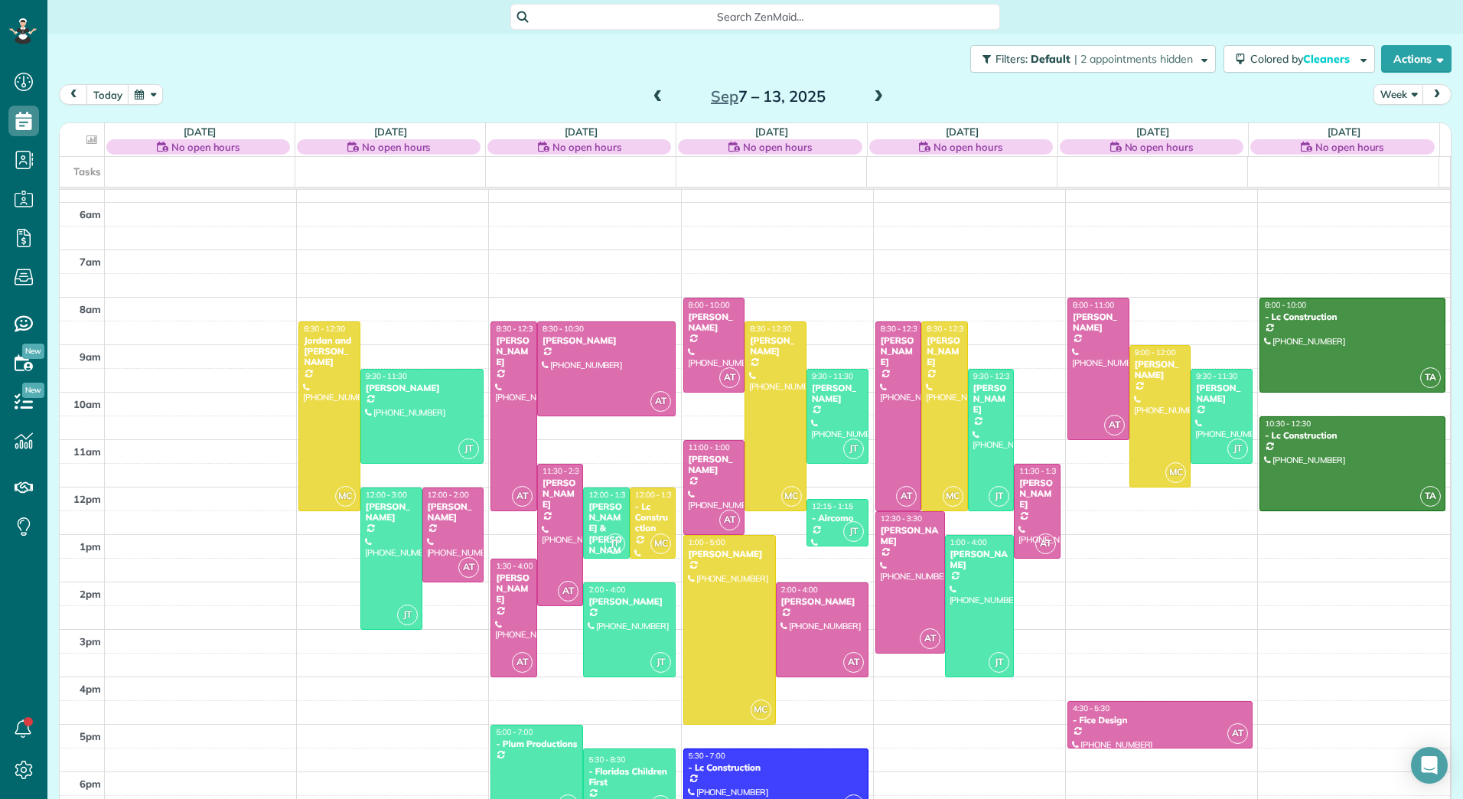
click at [875, 97] on span at bounding box center [878, 97] width 17 height 14
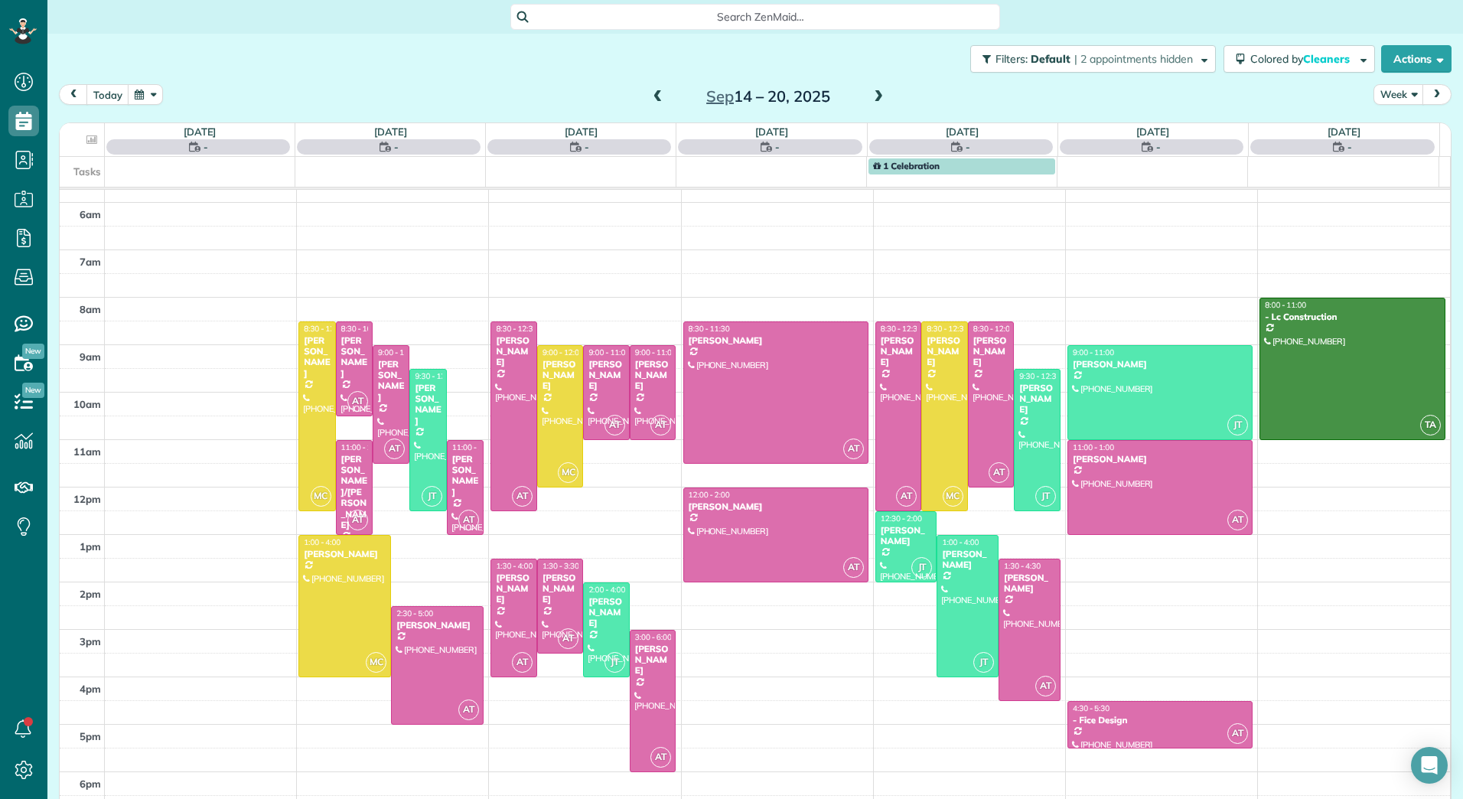
click at [875, 97] on span at bounding box center [878, 97] width 17 height 14
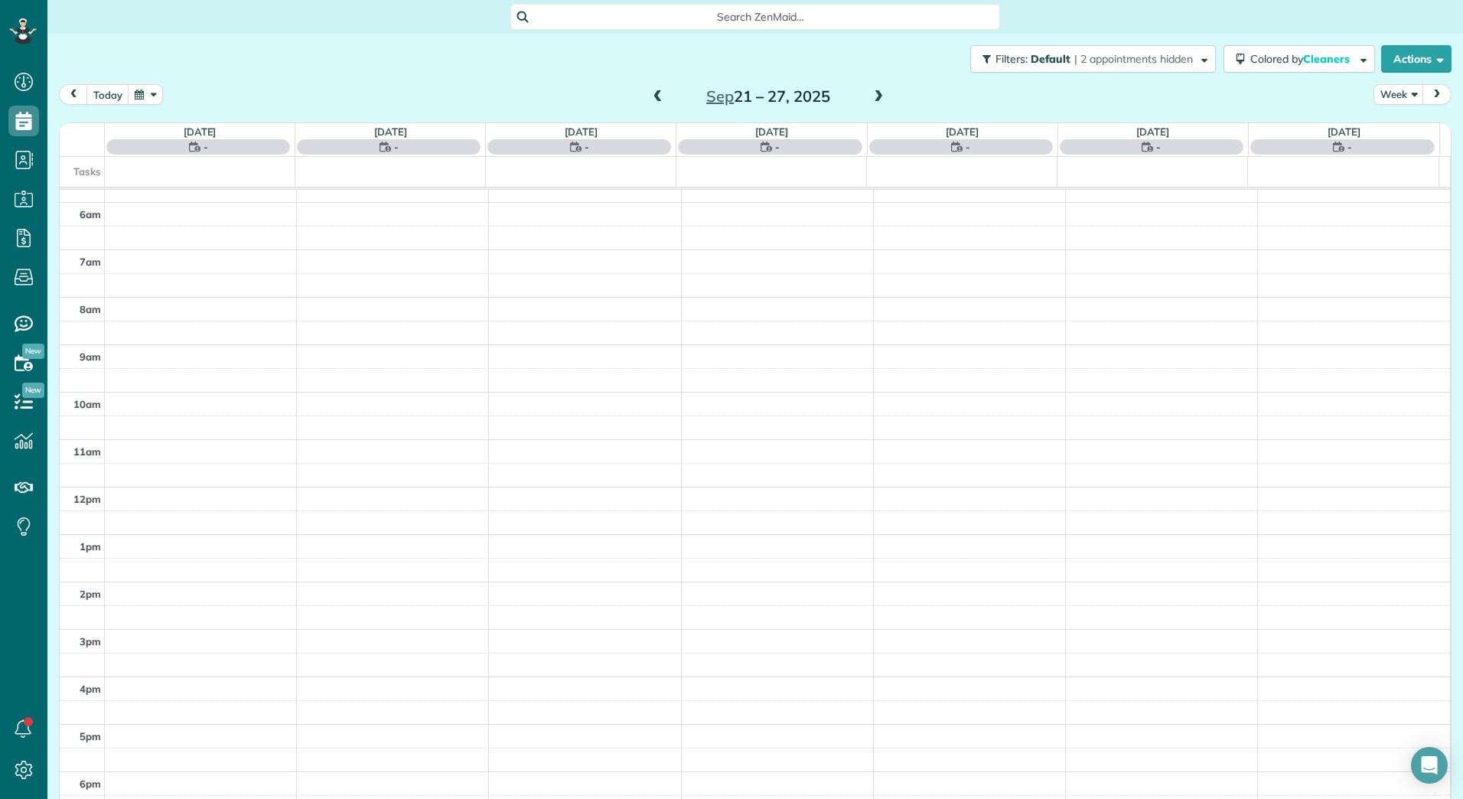
click at [875, 97] on span at bounding box center [878, 97] width 17 height 14
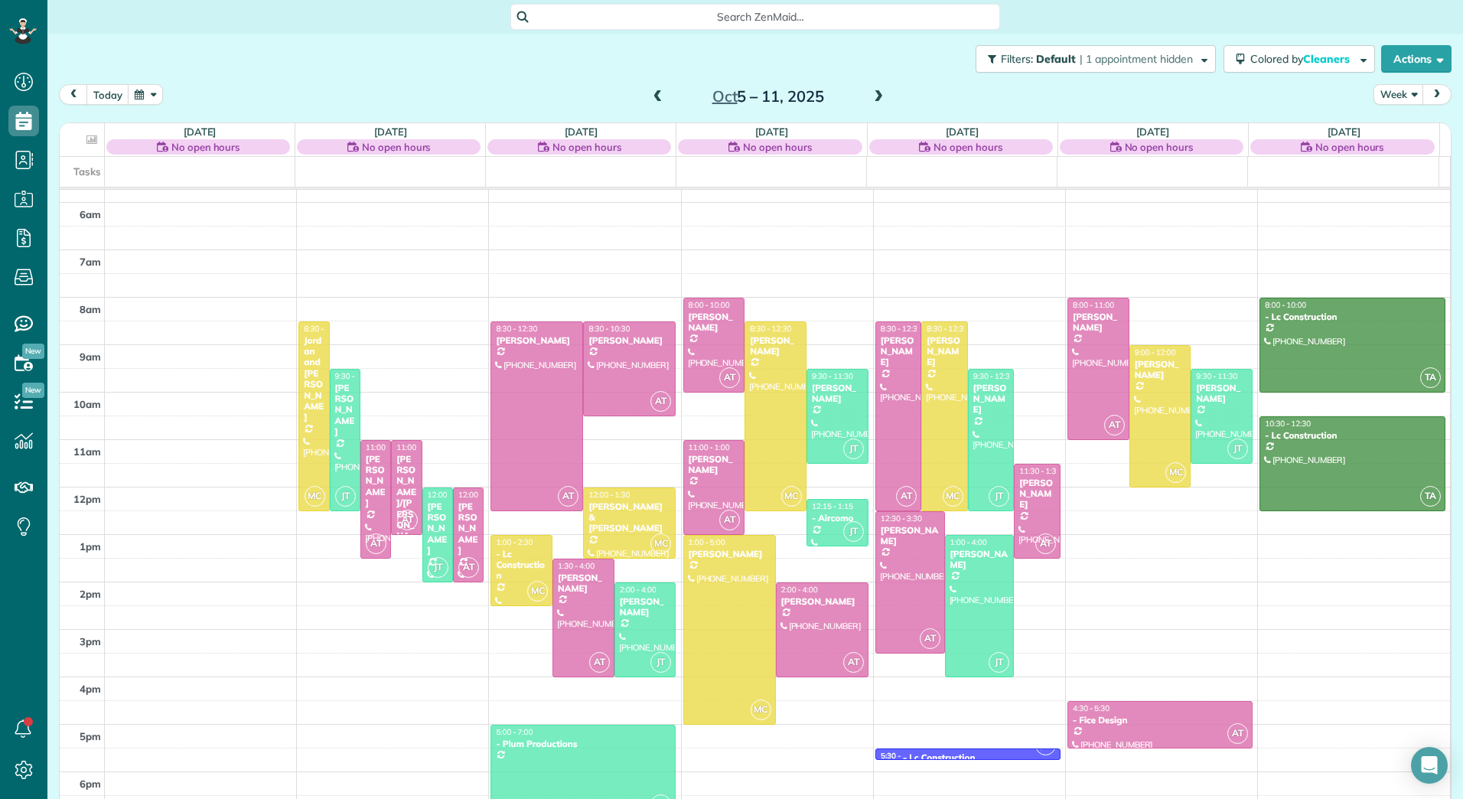
click at [875, 97] on span at bounding box center [878, 97] width 17 height 14
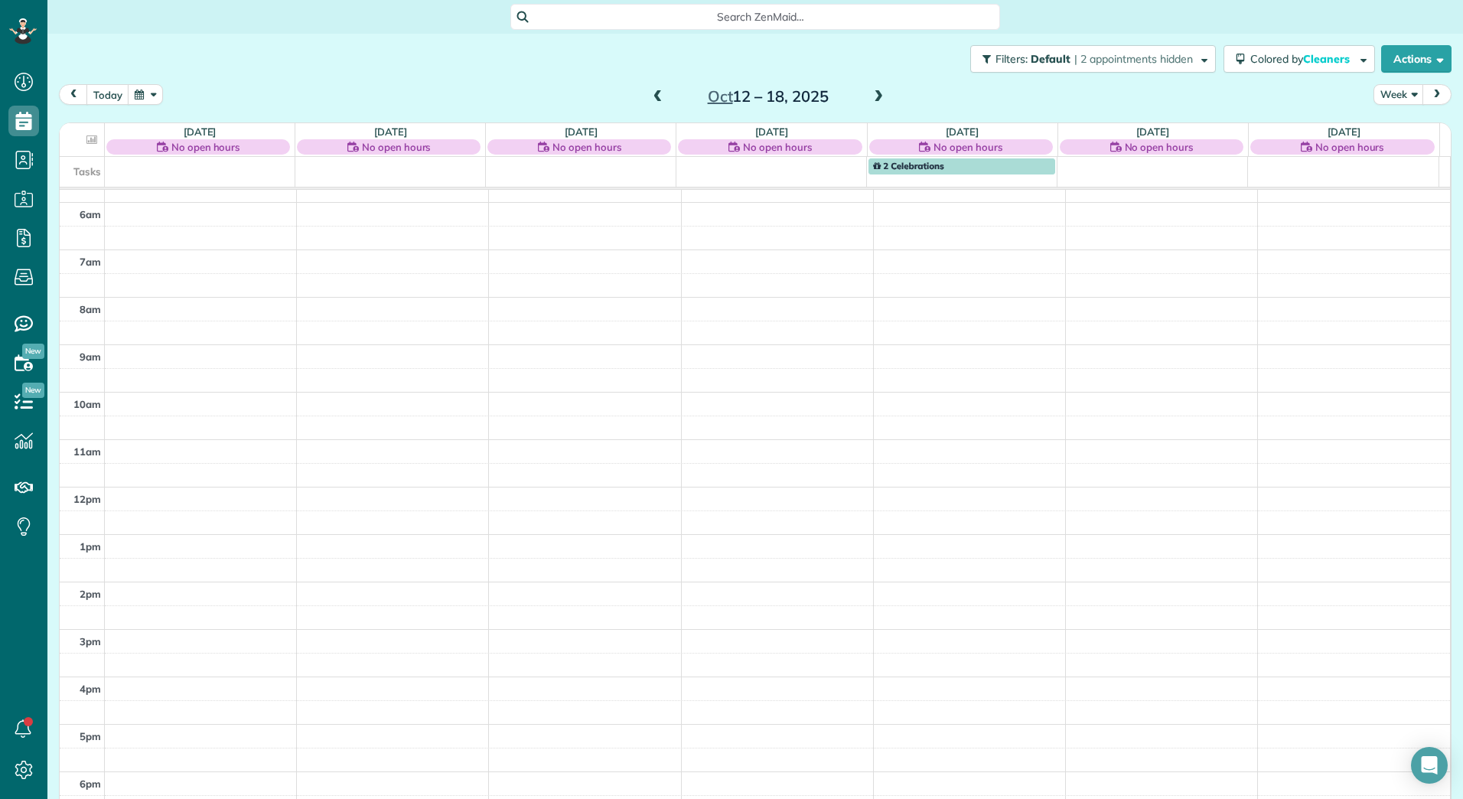
click at [657, 100] on span at bounding box center [658, 97] width 17 height 14
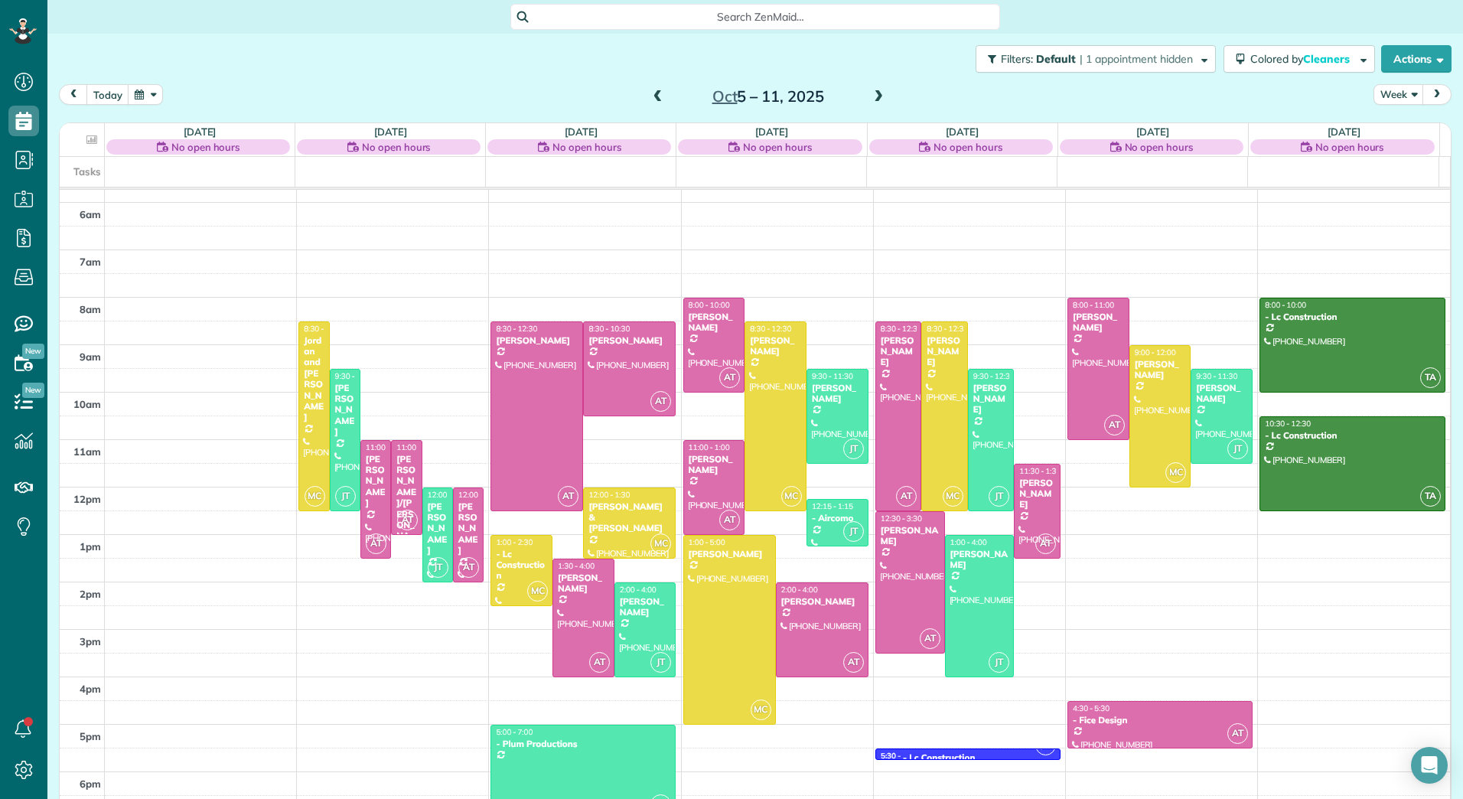
click at [873, 95] on span at bounding box center [878, 97] width 17 height 14
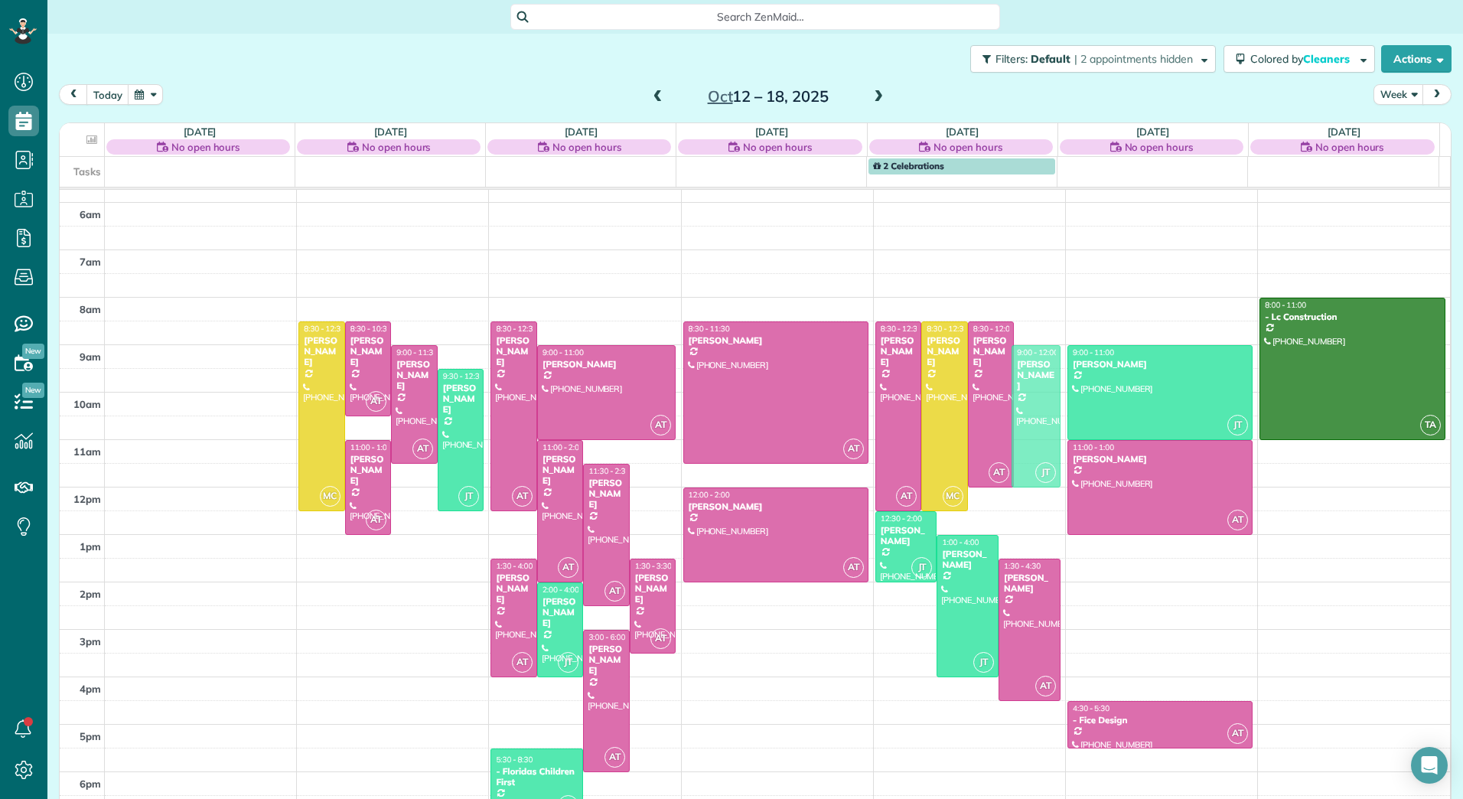
drag, startPoint x: 1022, startPoint y: 425, endPoint x: 1022, endPoint y: 416, distance: 8.4
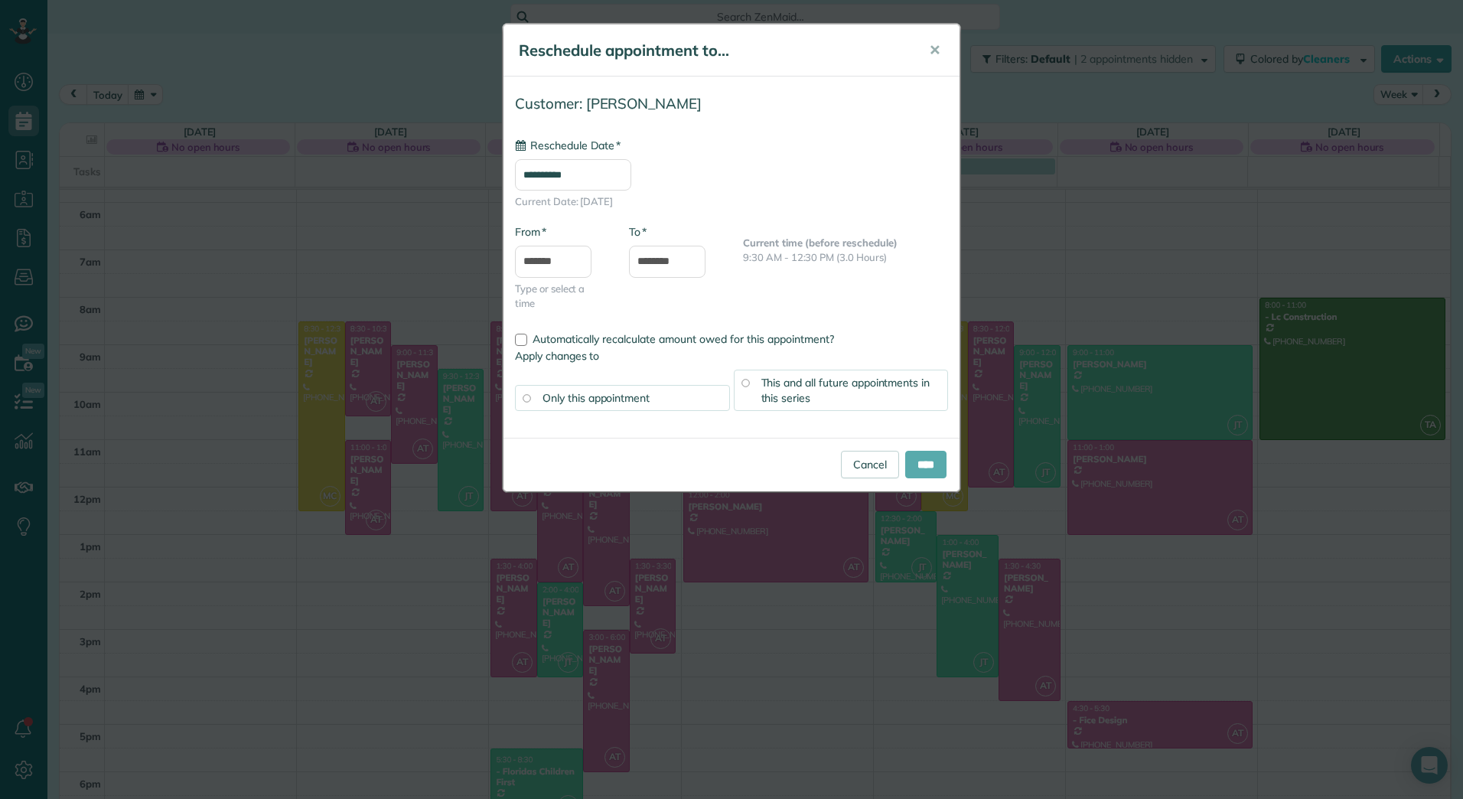
type input "**********"
click at [921, 463] on input "****" at bounding box center [925, 465] width 41 height 28
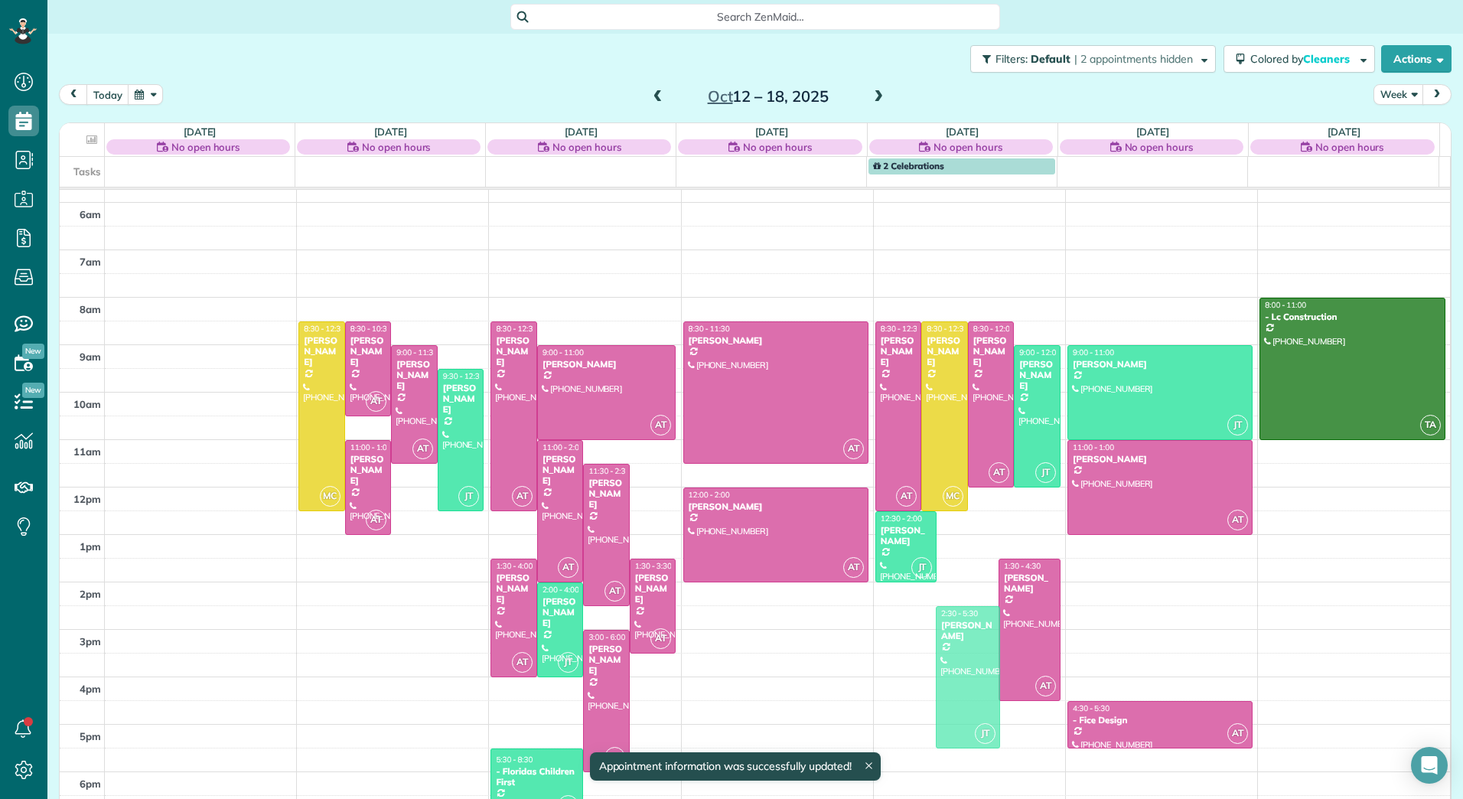
drag, startPoint x: 961, startPoint y: 570, endPoint x: 961, endPoint y: 644, distance: 74.2
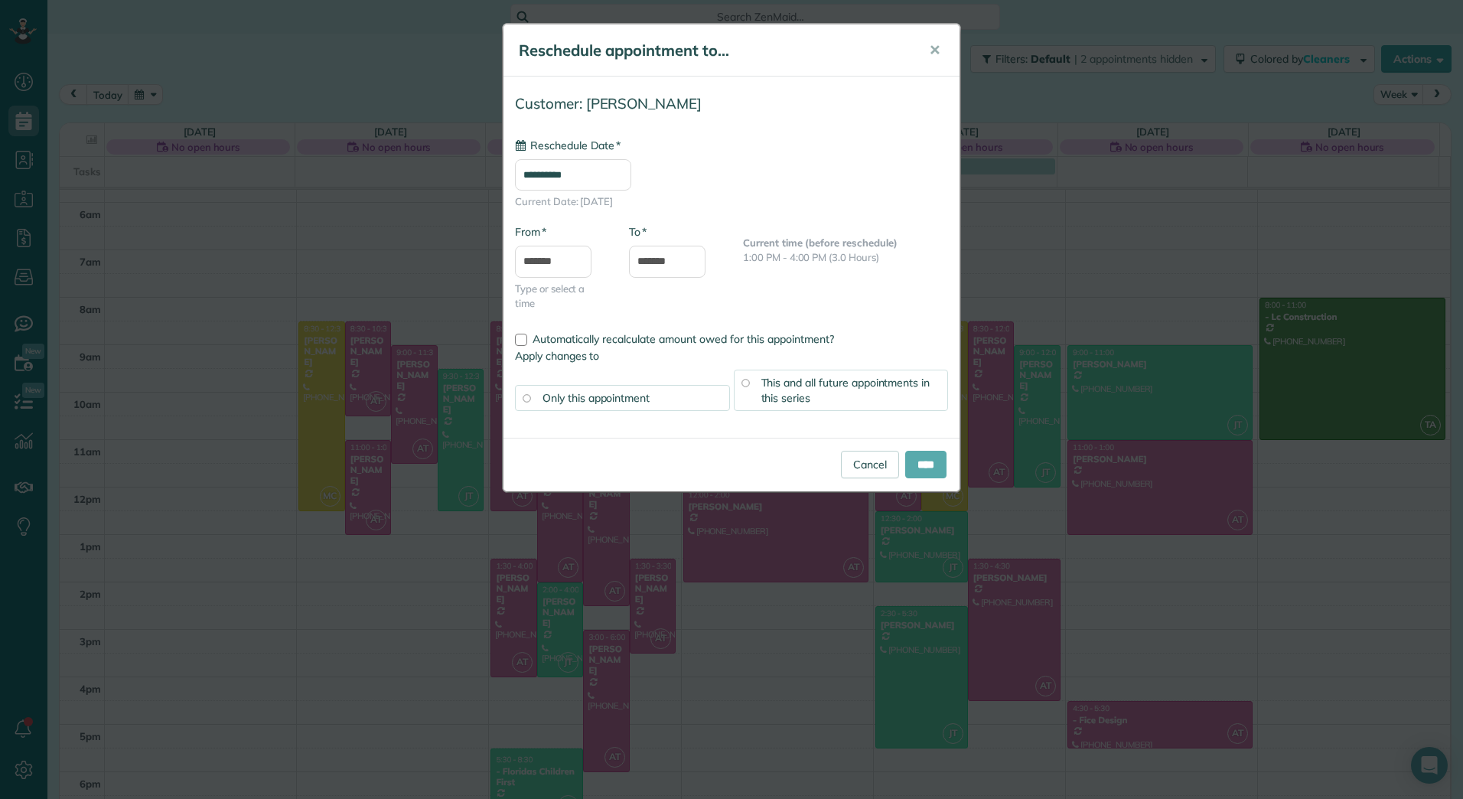
type input "**********"
click at [937, 452] on input "****" at bounding box center [925, 465] width 41 height 28
